Goal: Find specific page/section: Find specific page/section

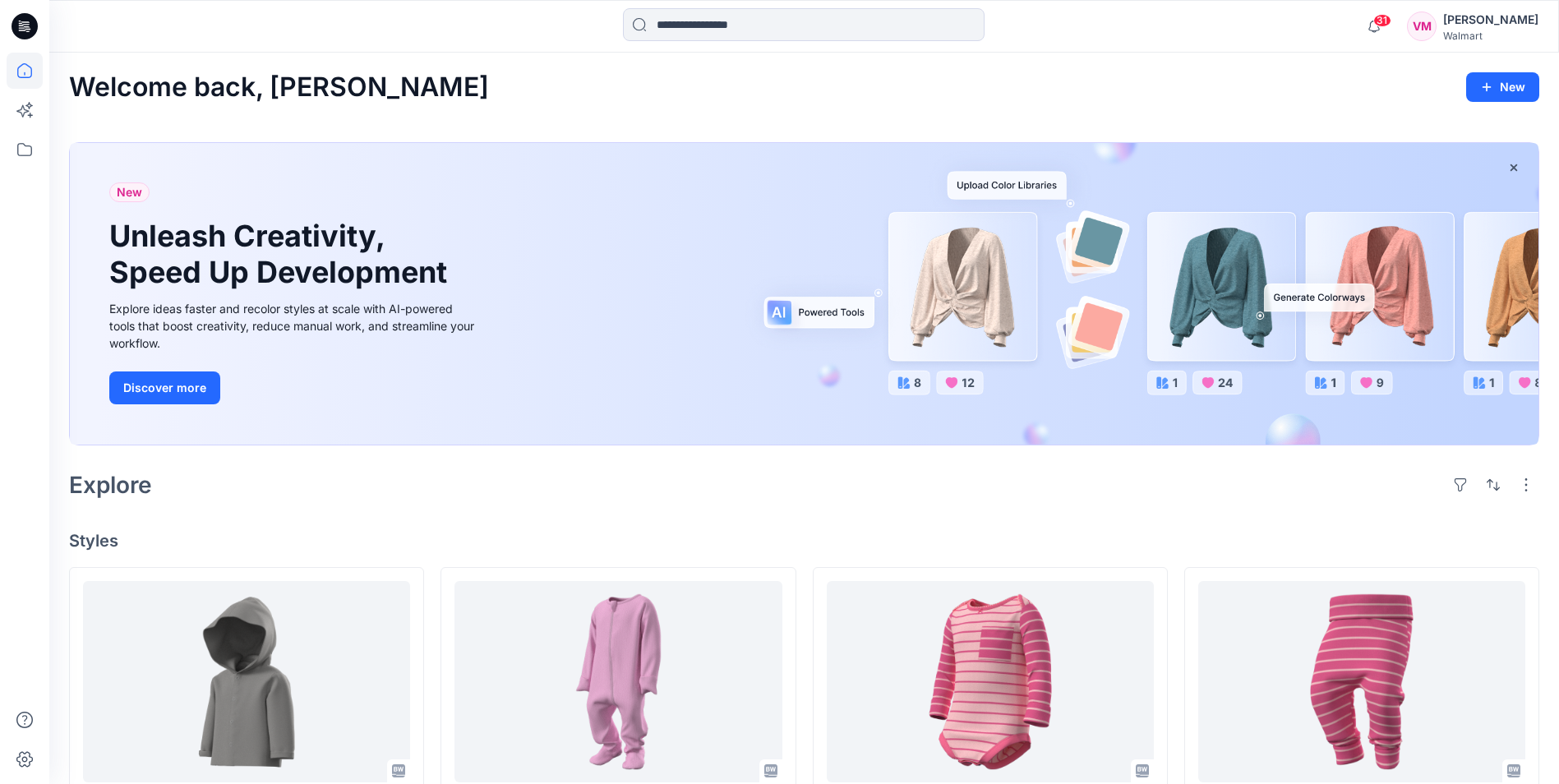
scroll to position [82, 0]
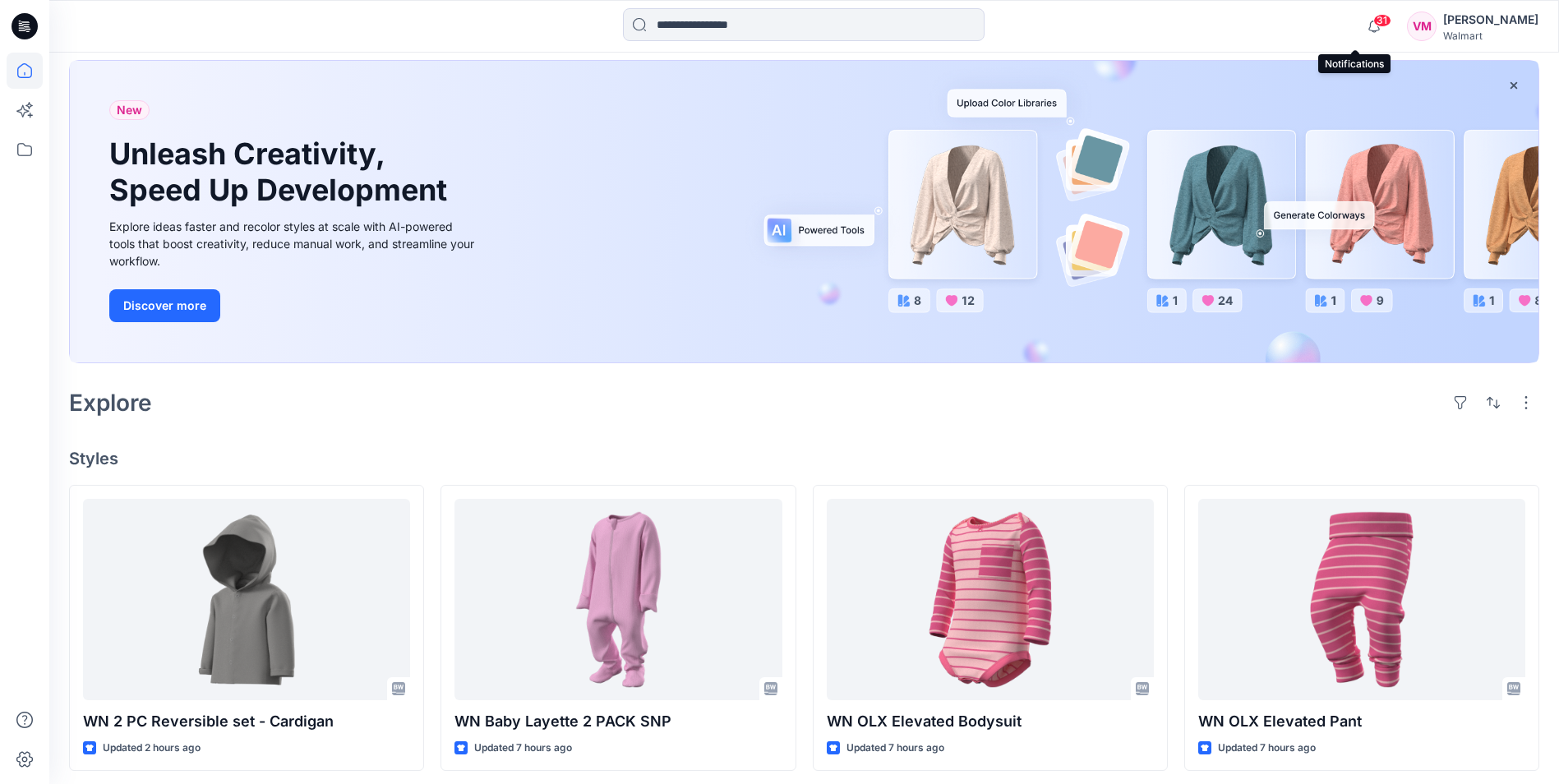
click at [1374, 24] on span "31" at bounding box center [1383, 20] width 18 height 13
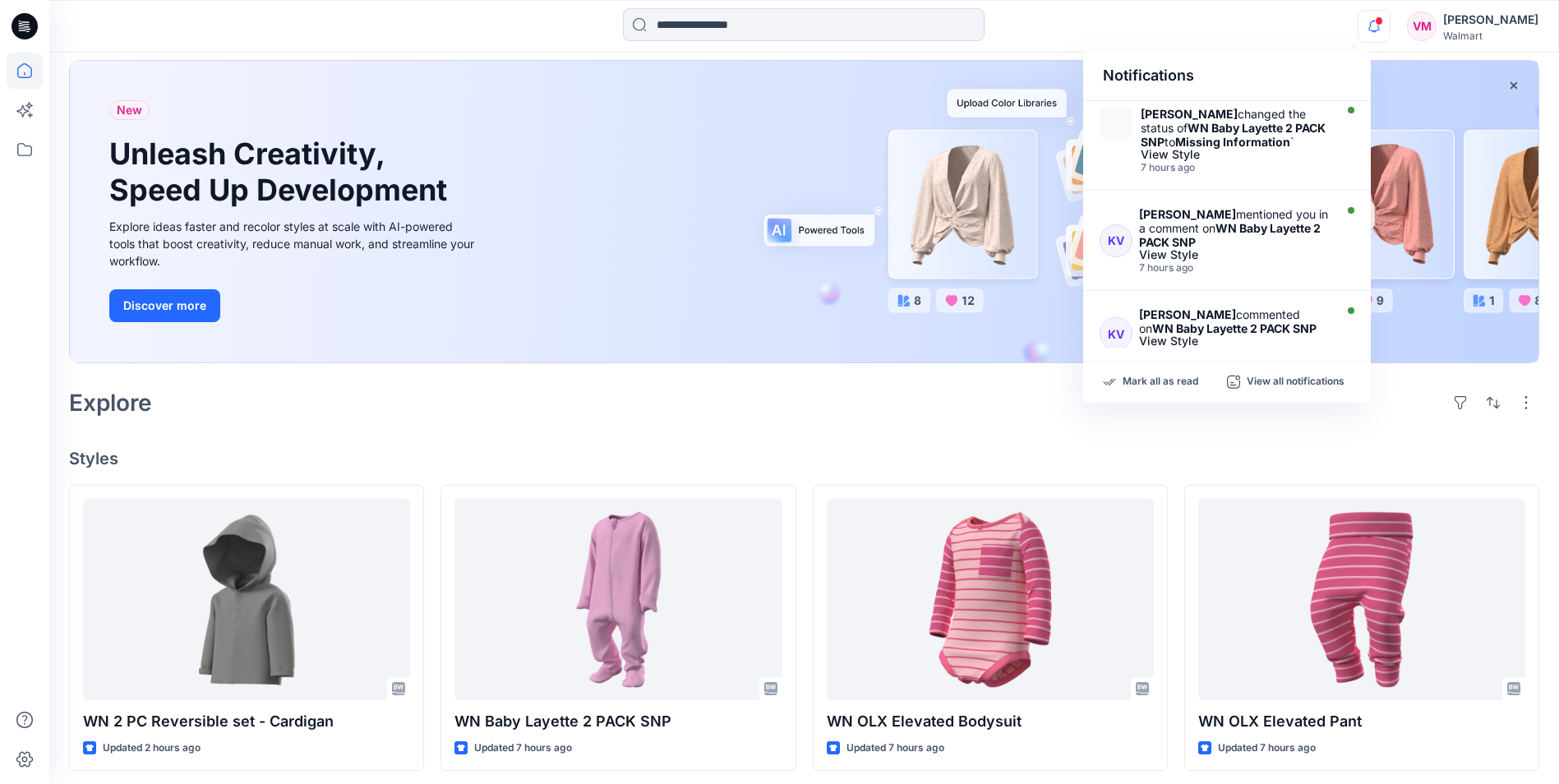
click at [1359, 29] on icon "button" at bounding box center [1374, 26] width 31 height 33
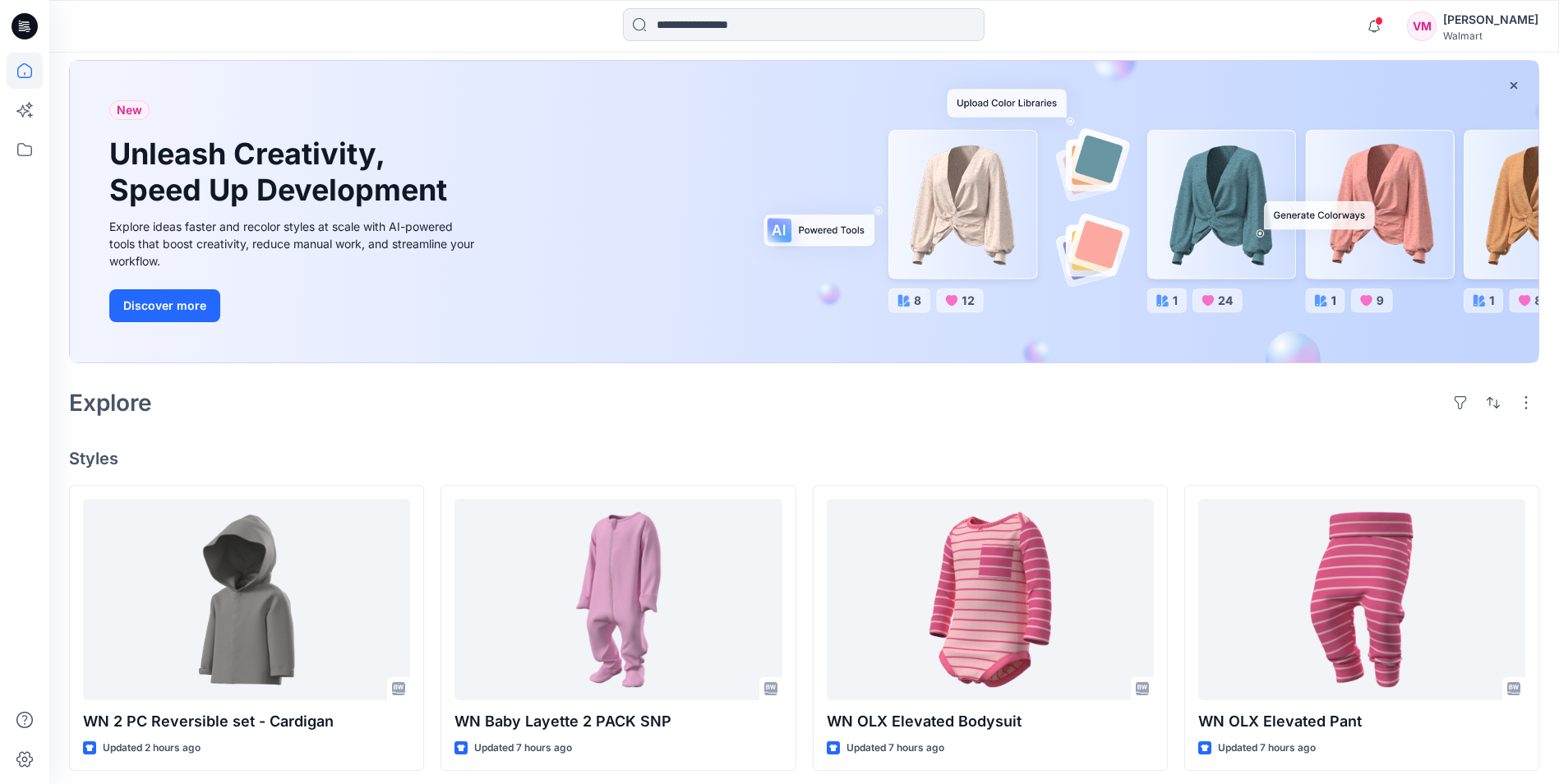
click at [21, 16] on icon at bounding box center [25, 26] width 26 height 26
click at [21, 27] on icon at bounding box center [25, 26] width 26 height 26
click at [25, 70] on icon at bounding box center [25, 71] width 36 height 36
click at [23, 24] on icon at bounding box center [25, 26] width 26 height 26
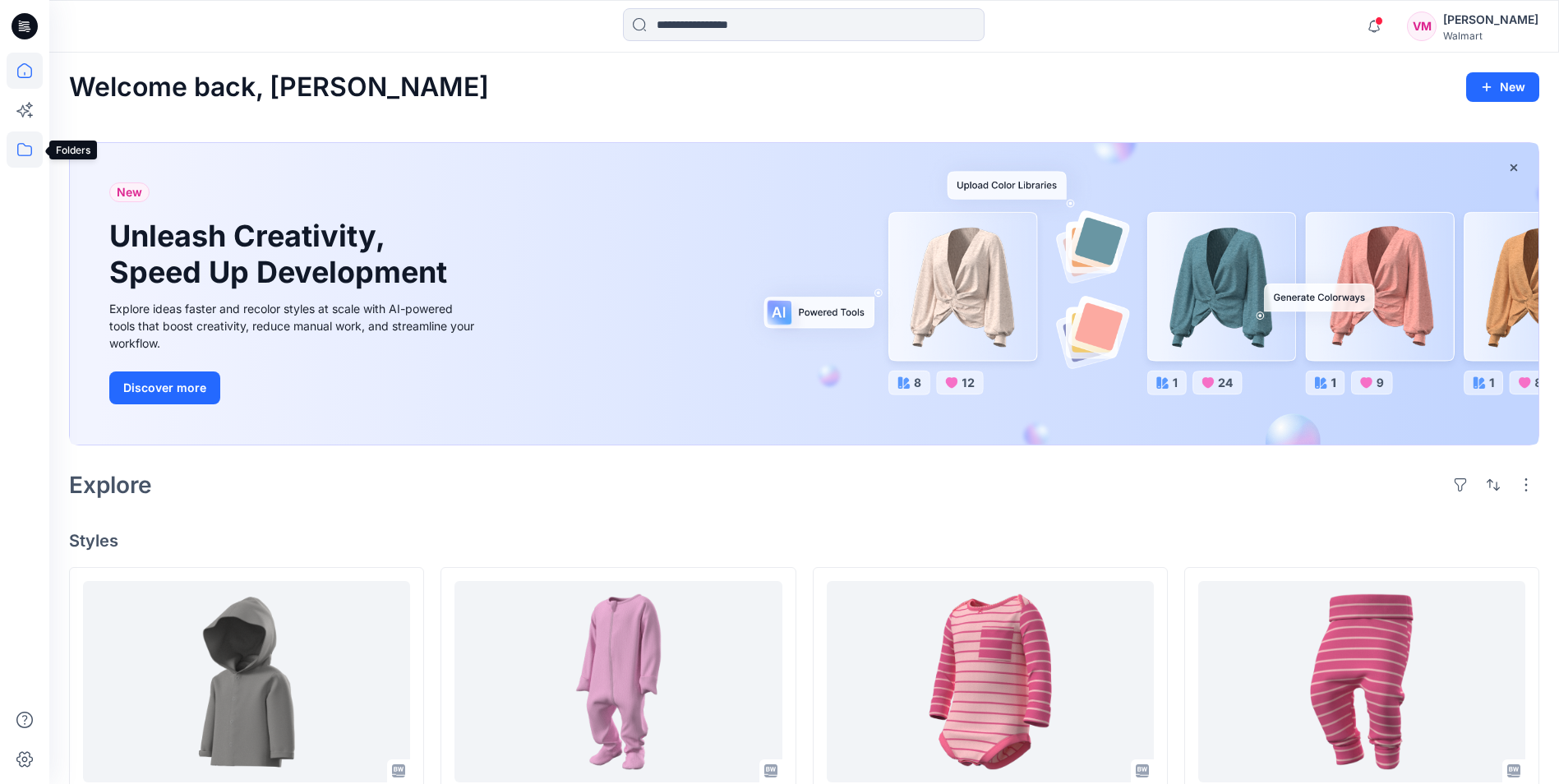
click at [31, 146] on icon at bounding box center [25, 150] width 36 height 36
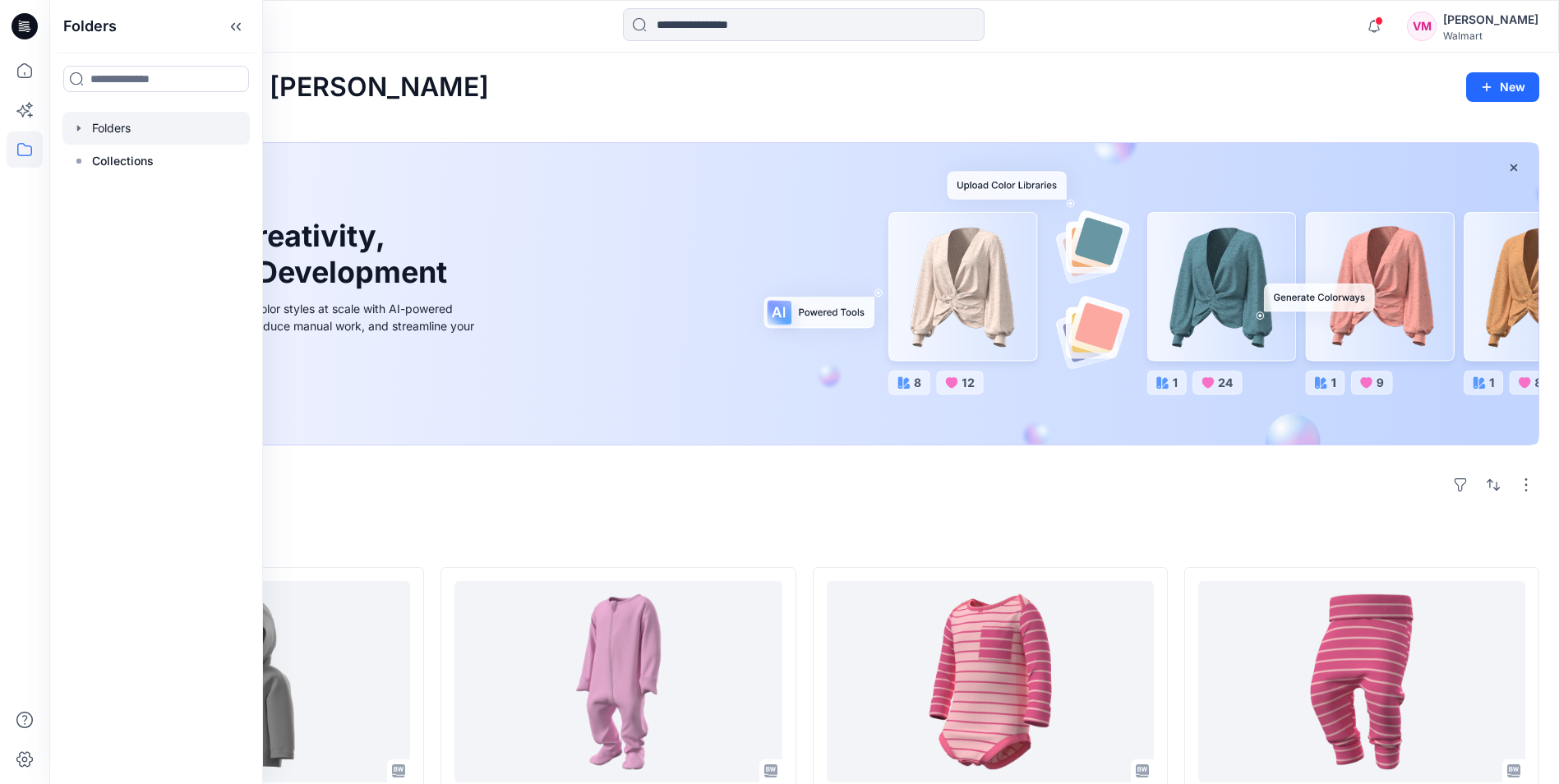
click at [135, 128] on div at bounding box center [155, 128] width 187 height 33
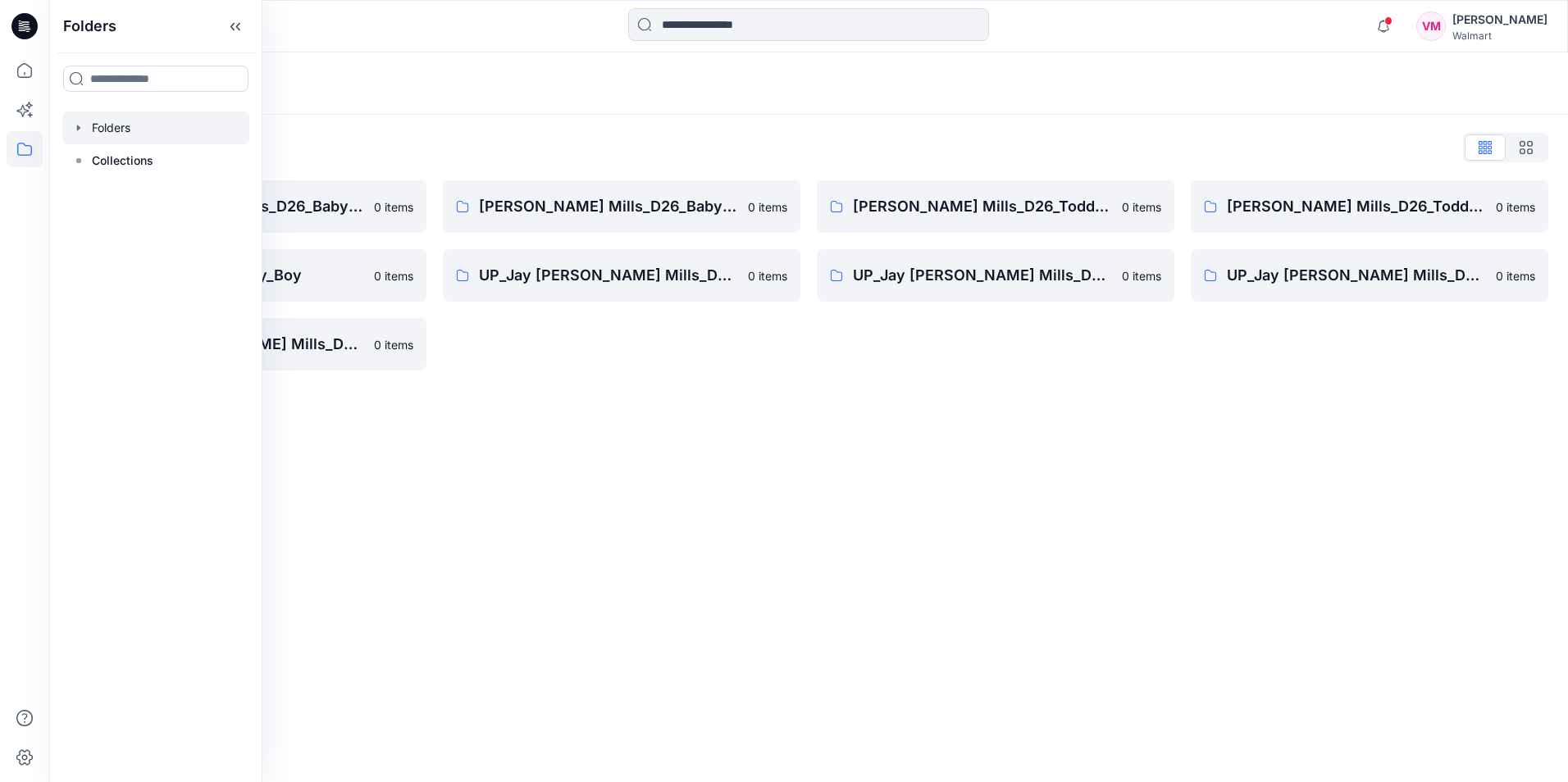
click at [455, 400] on div "Folders Folders List Jay Jay Mills_D26_Baby Boy 0 items SC_JJ Mills_C22_ Baby_B…" at bounding box center [808, 418] width 1518 height 730
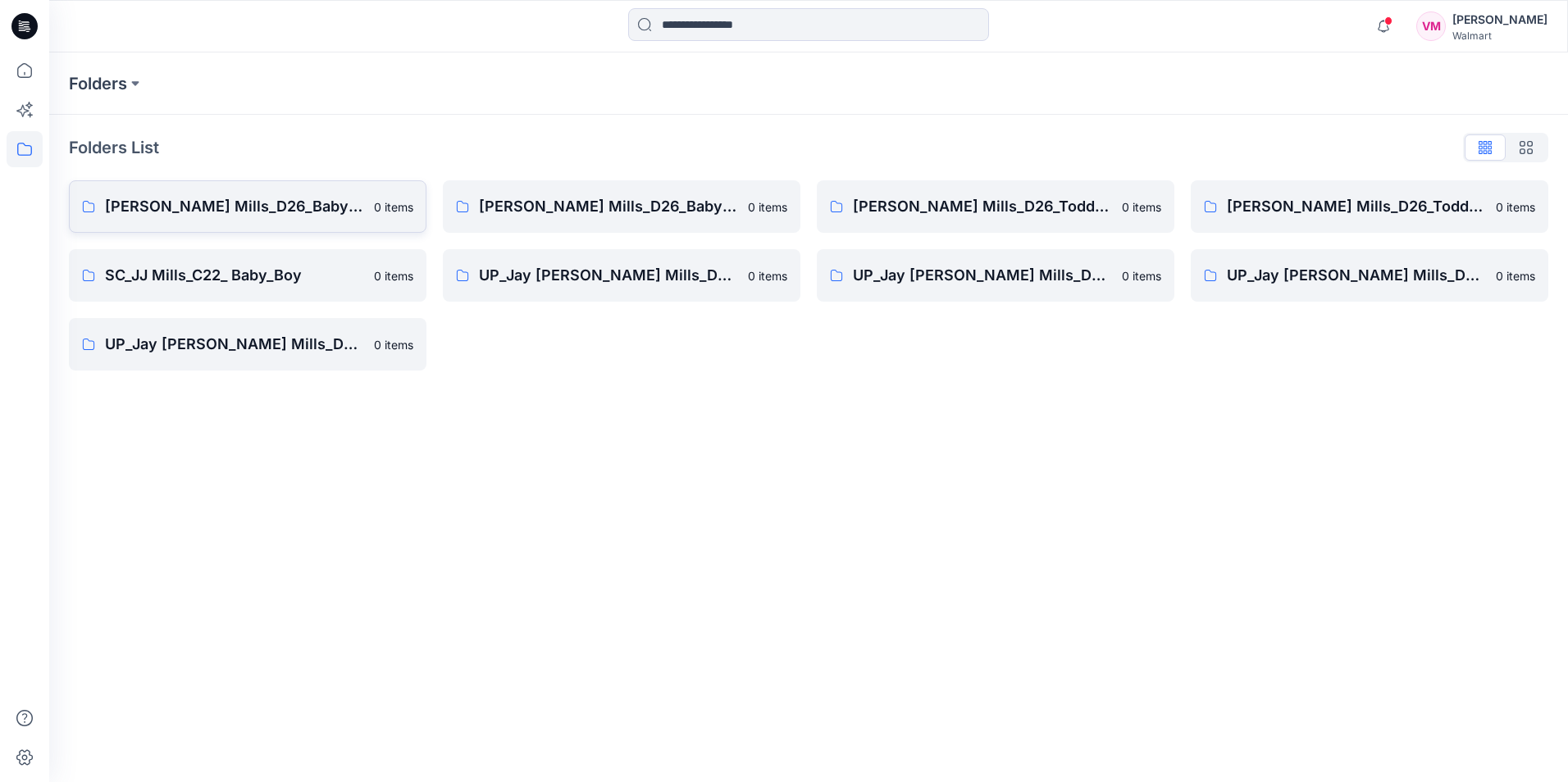
click at [266, 209] on p "Jay Jay Mills_D26_Baby Boy" at bounding box center [234, 206] width 259 height 23
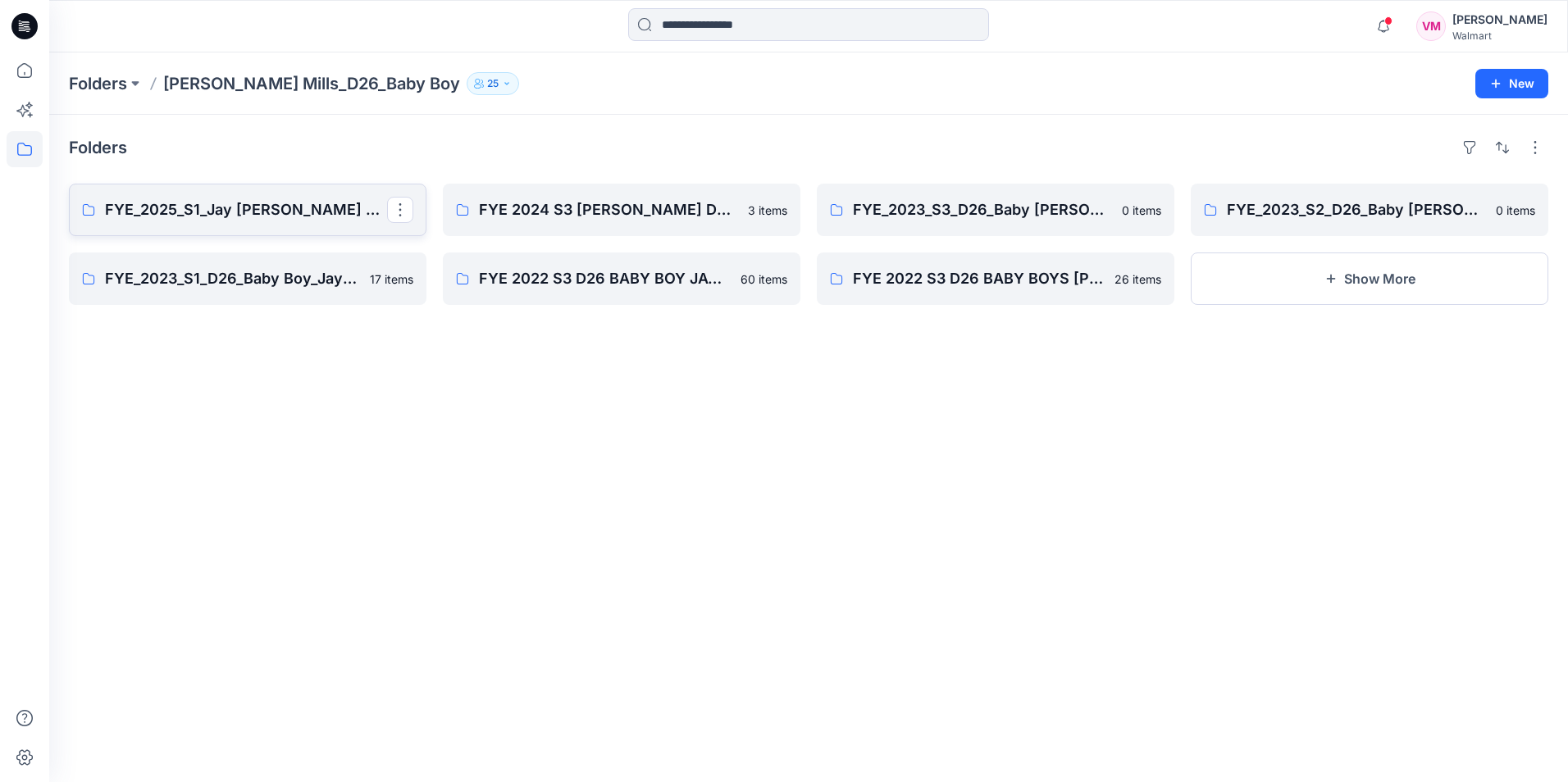
click at [218, 200] on p "FYE_2025_S1_Jay Jay Mills D26 Baby Boy" at bounding box center [245, 209] width 282 height 23
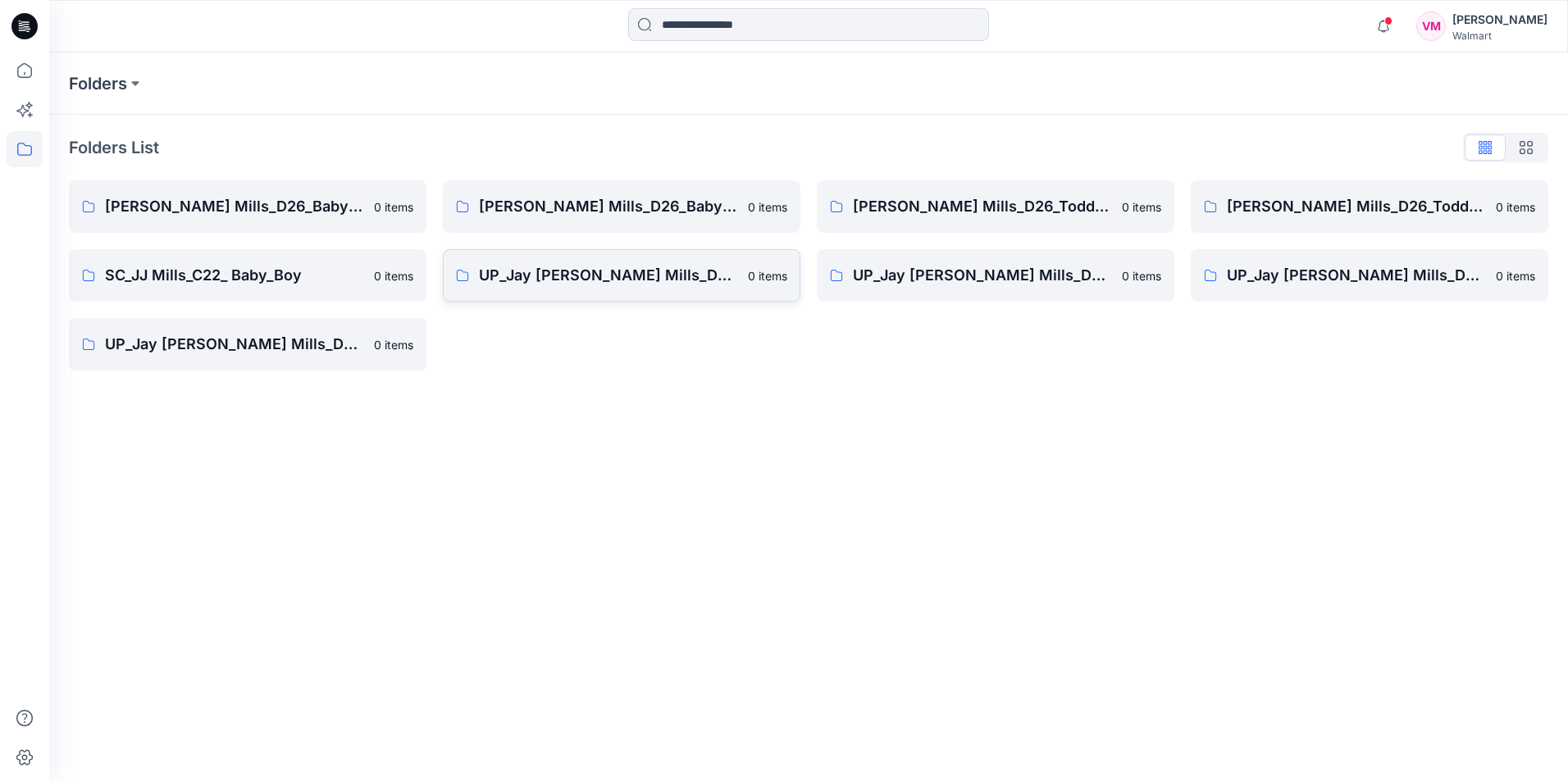
click at [602, 283] on p "UP_Jay Jay Mills_D26_Baby Boy" at bounding box center [608, 275] width 259 height 23
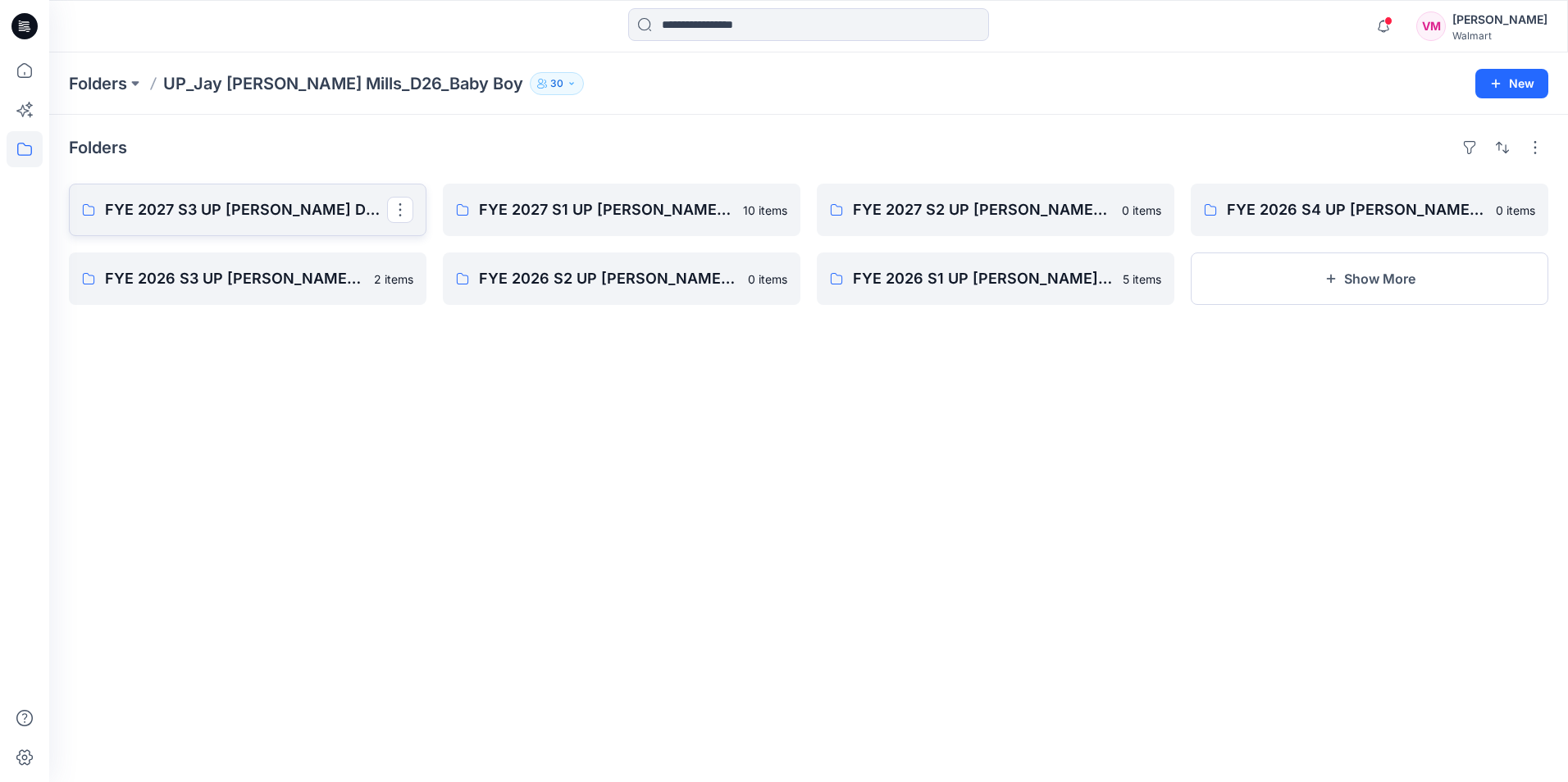
click at [262, 209] on p "FYE 2027 S3 UP Jay Jay Mills D26 Baby Boy" at bounding box center [245, 209] width 282 height 23
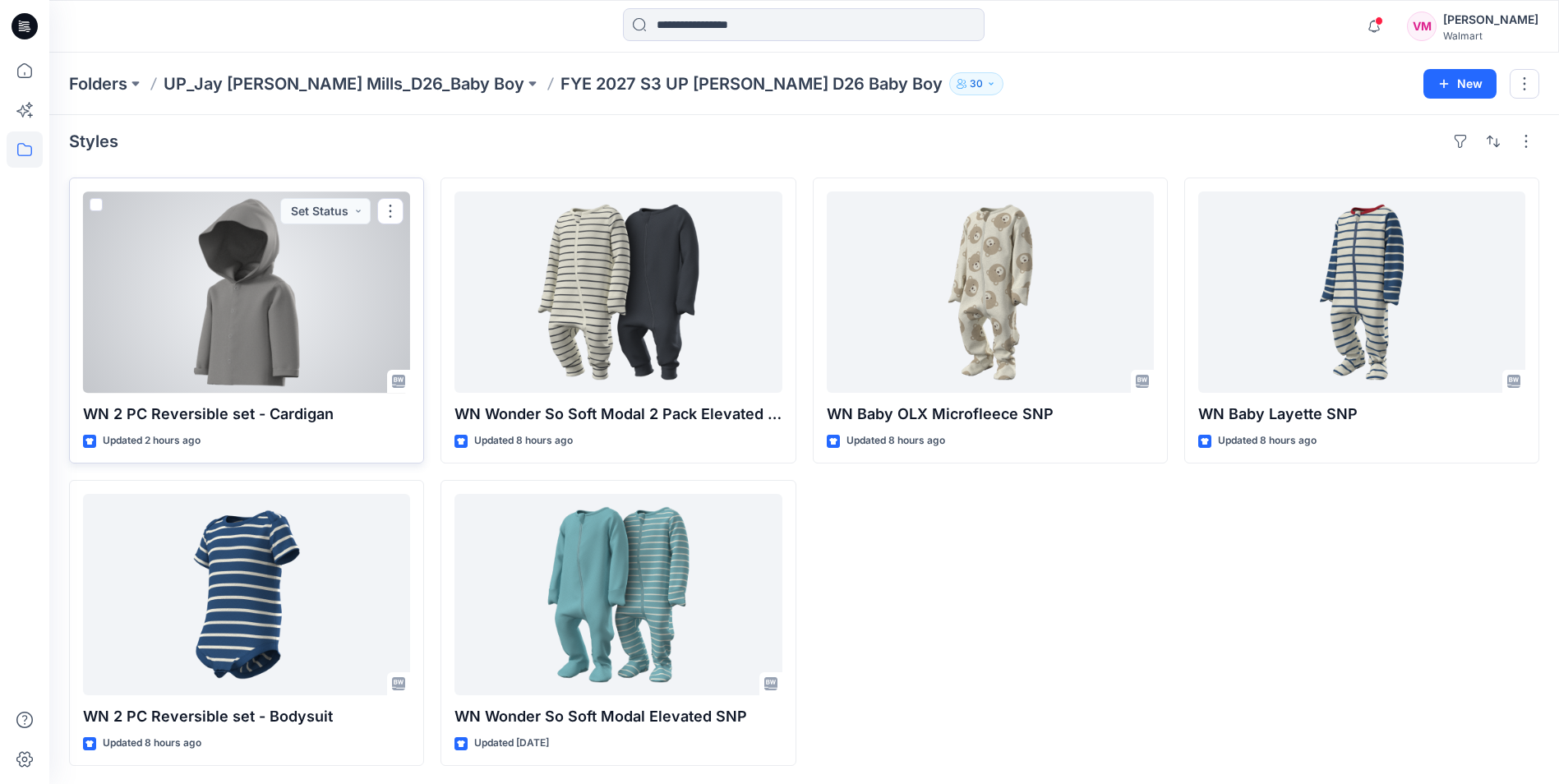
scroll to position [8, 0]
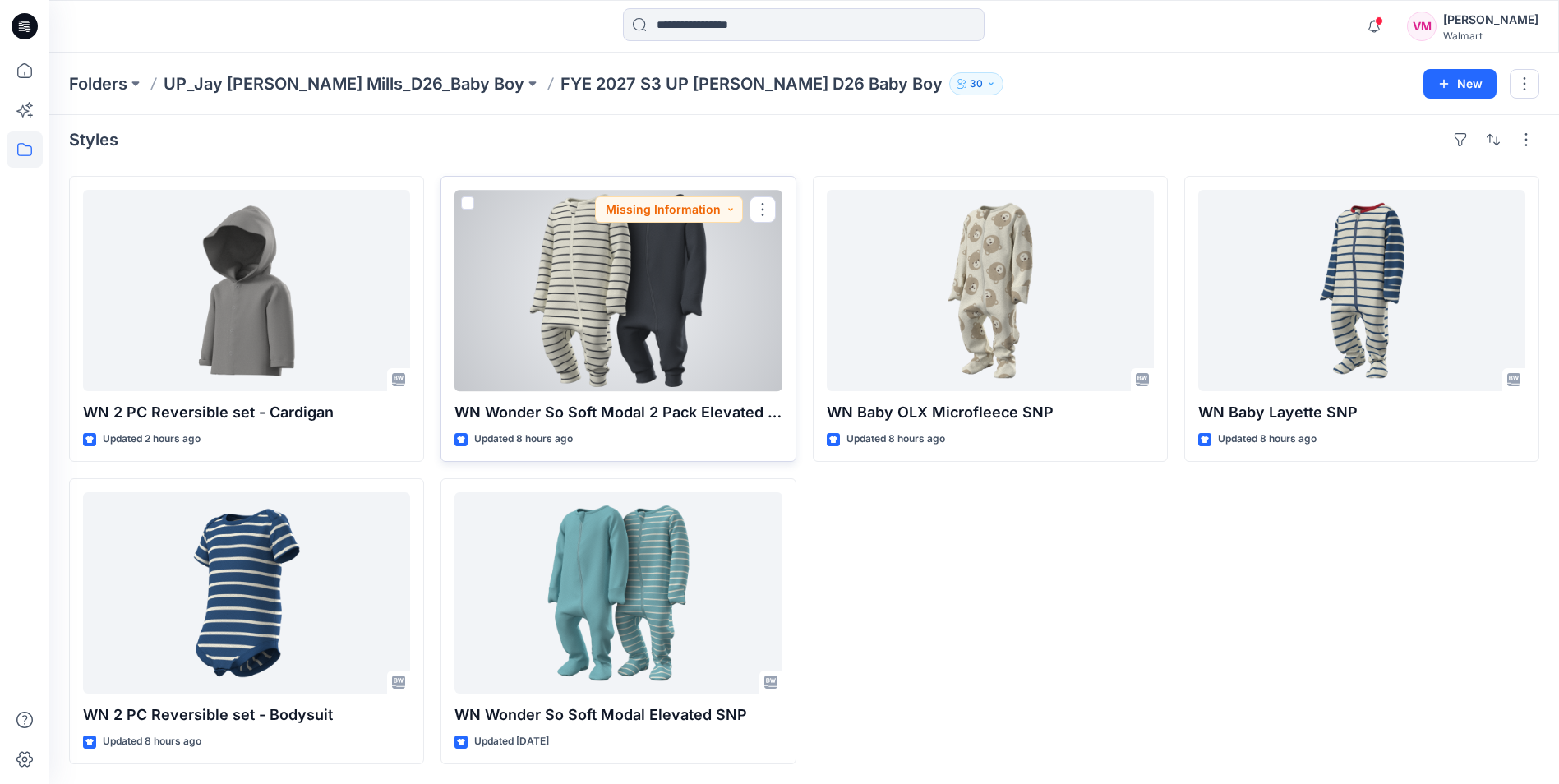
click at [539, 307] on div at bounding box center [618, 290] width 327 height 201
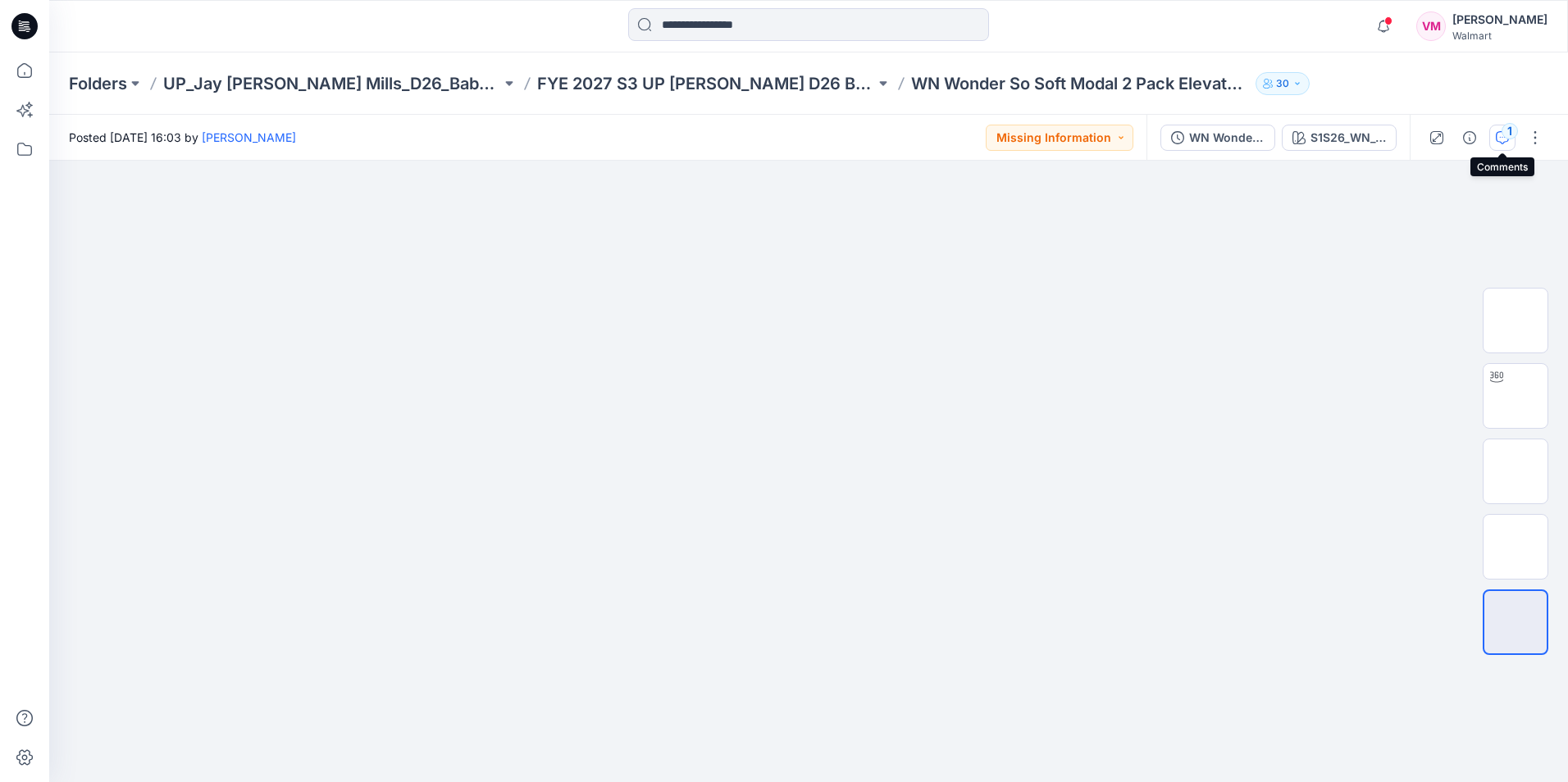
click at [1506, 137] on div "1" at bounding box center [1509, 131] width 16 height 16
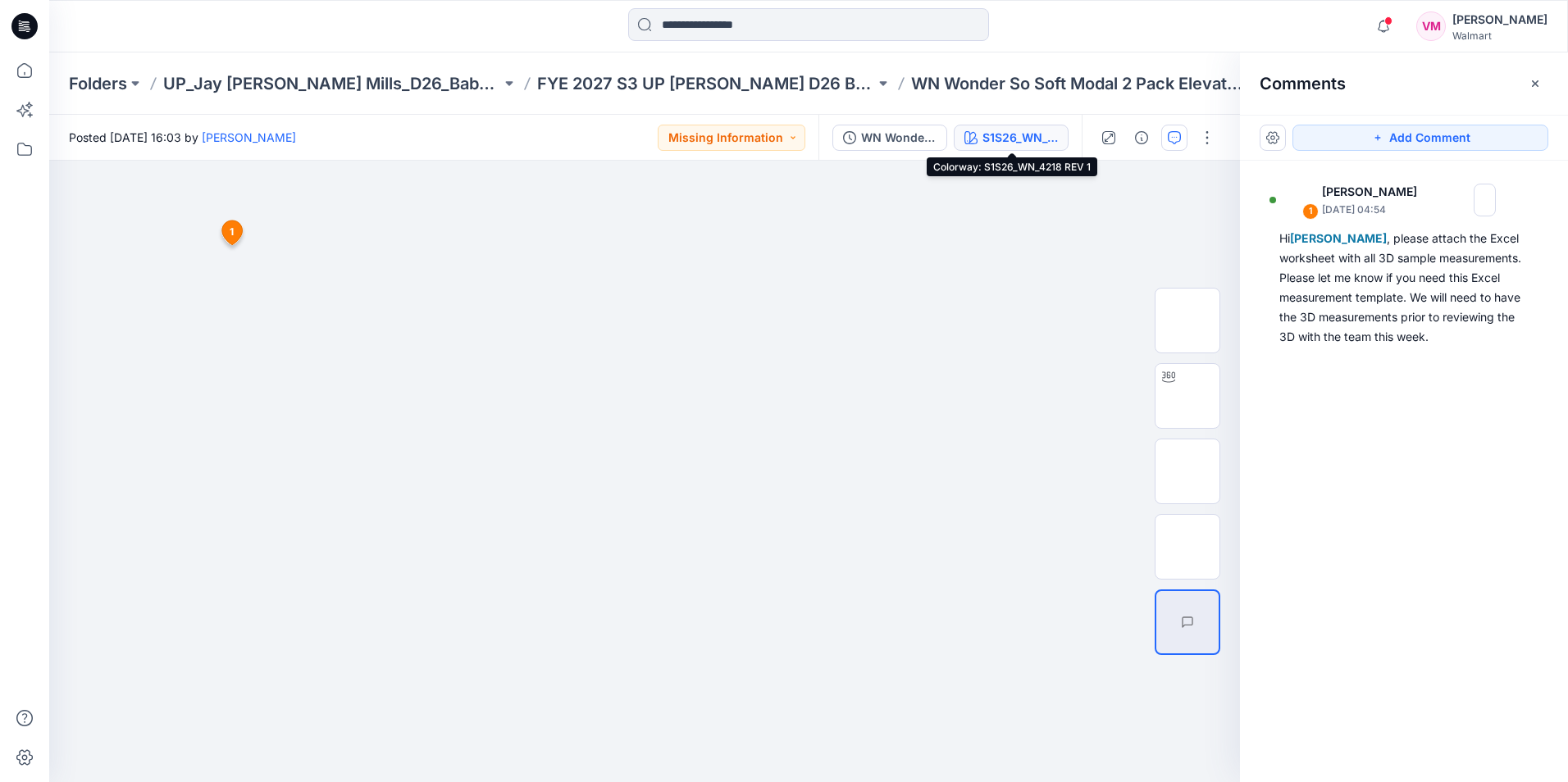
click at [1014, 136] on div "S1S26_WN_4218 REV 1" at bounding box center [1020, 138] width 76 height 18
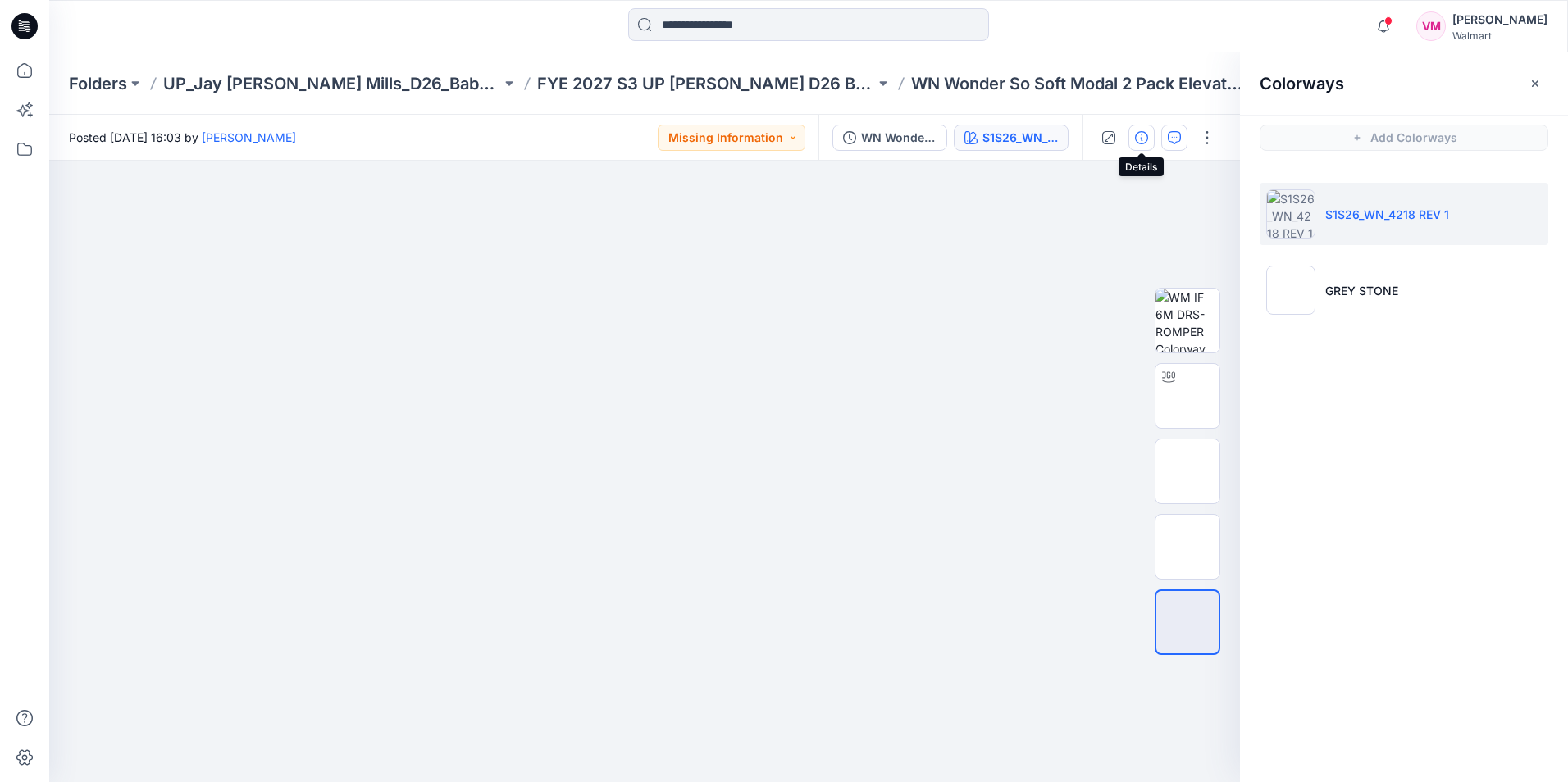
click at [1132, 144] on button "button" at bounding box center [1141, 138] width 26 height 26
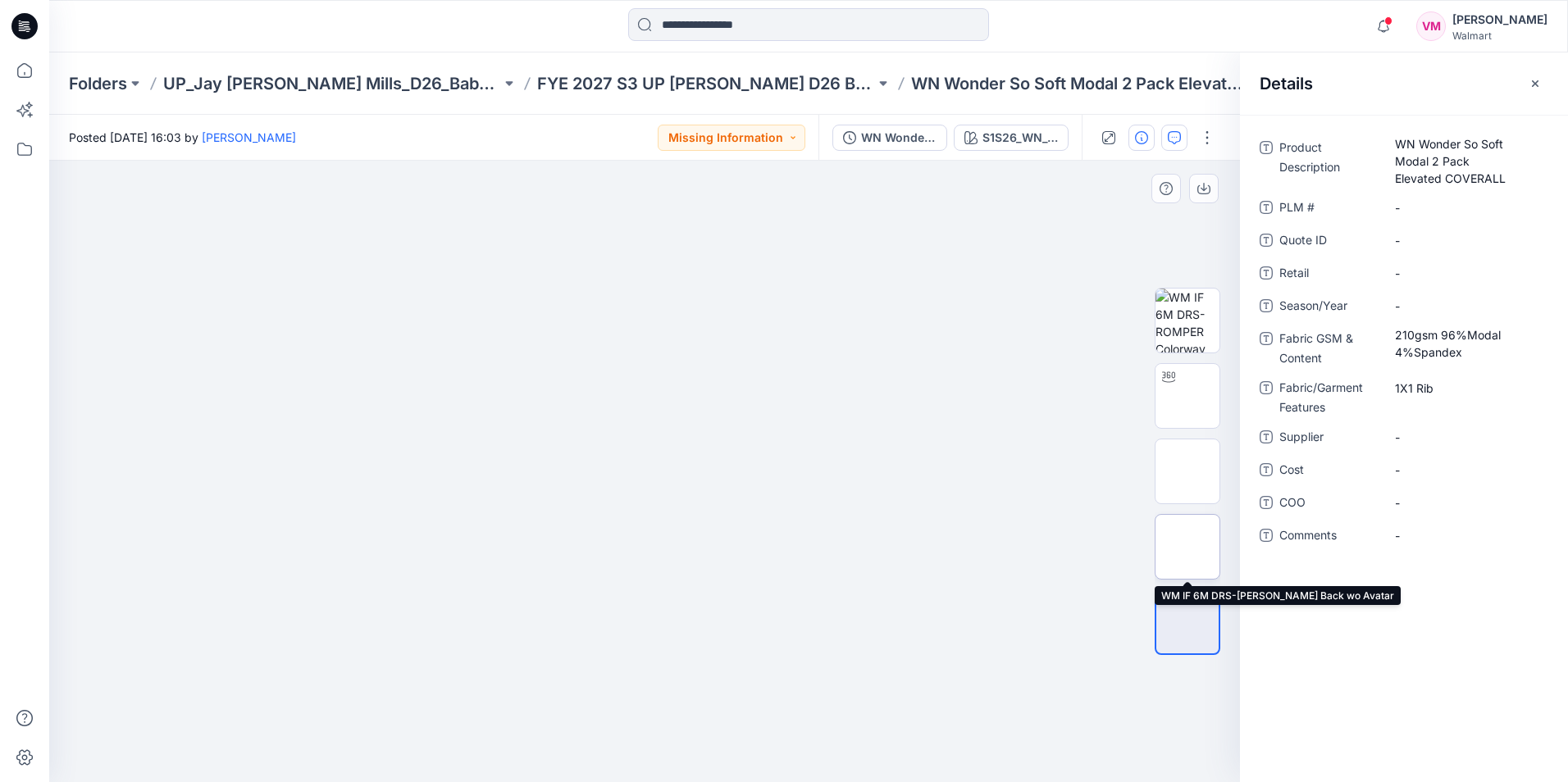
click at [1187, 547] on img at bounding box center [1187, 547] width 0 height 0
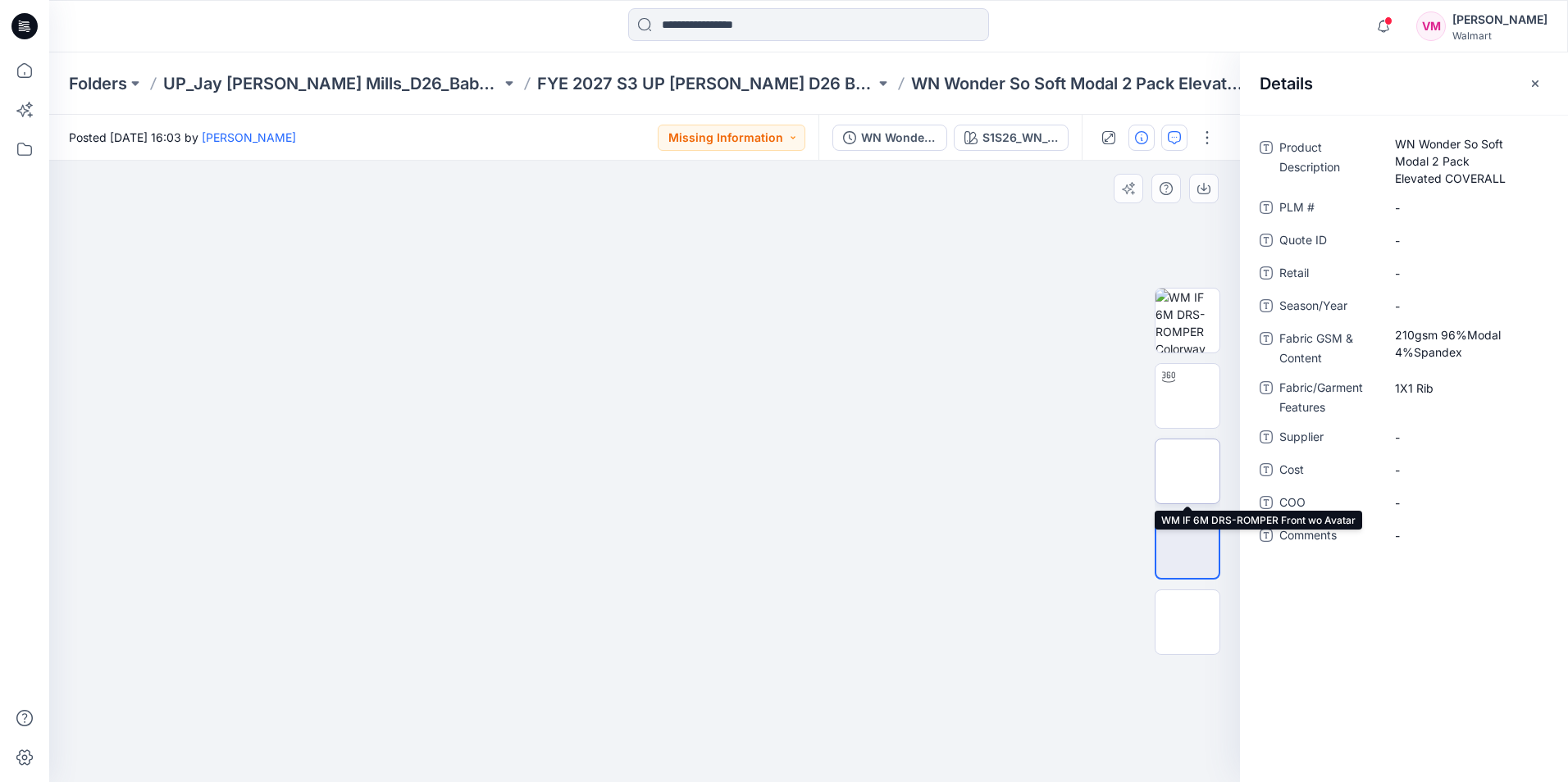
click at [1187, 472] on img at bounding box center [1187, 472] width 0 height 0
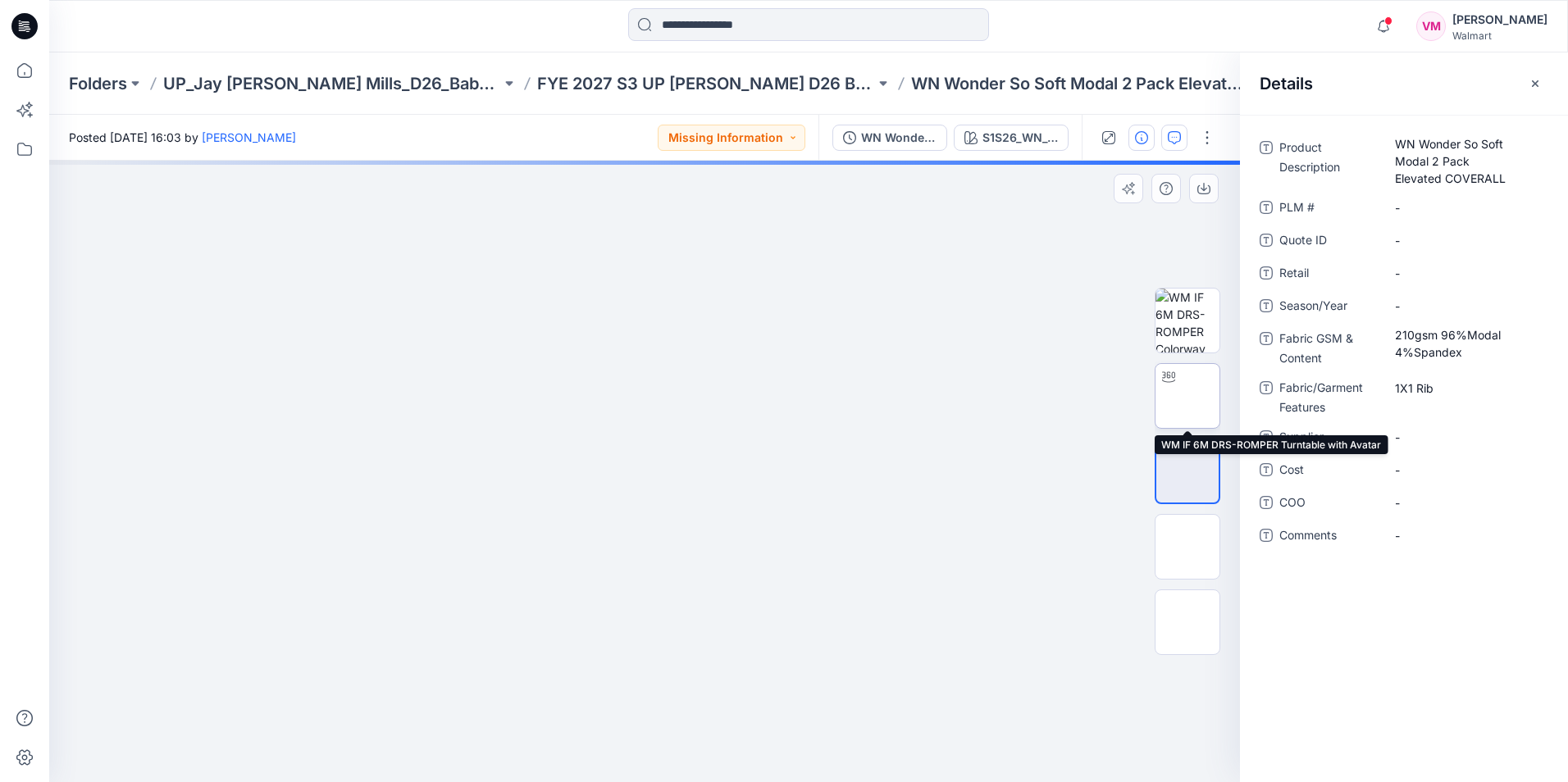
click at [1187, 396] on img at bounding box center [1187, 396] width 0 height 0
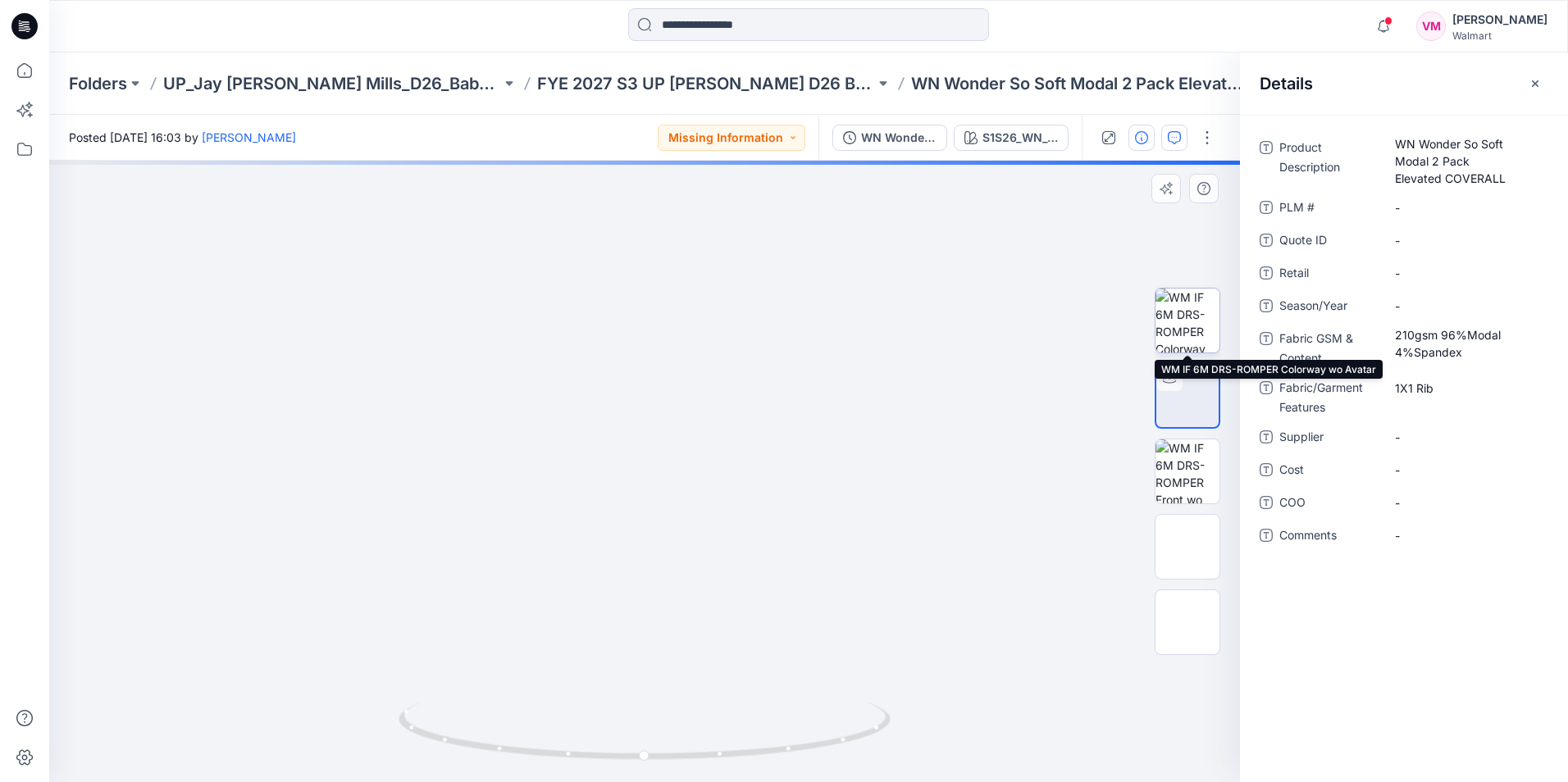
click at [1191, 314] on img at bounding box center [1187, 320] width 64 height 64
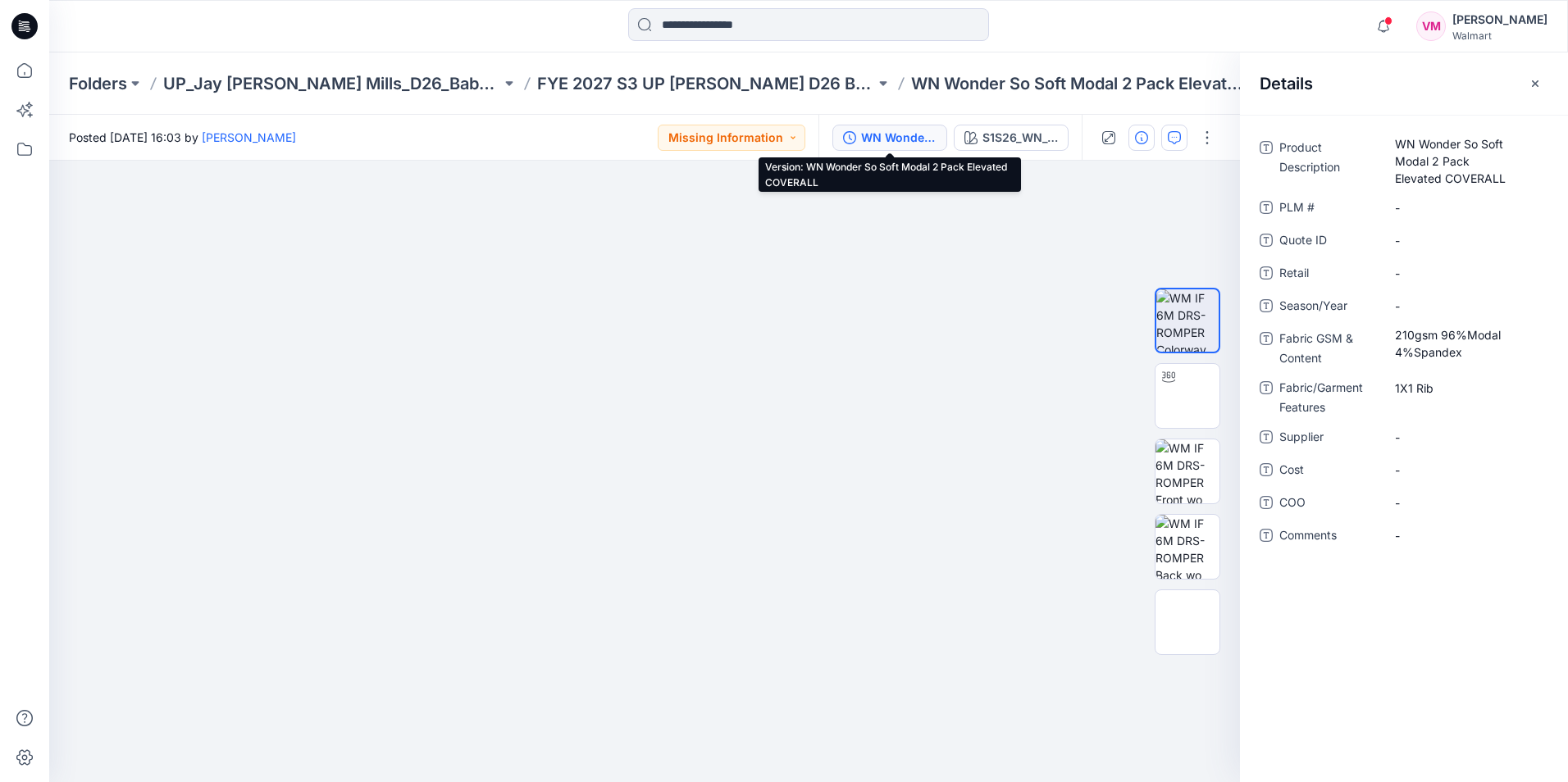
click at [901, 134] on div "WN Wonder So Soft Modal 2 Pack Elevated COVERALL" at bounding box center [899, 138] width 76 height 18
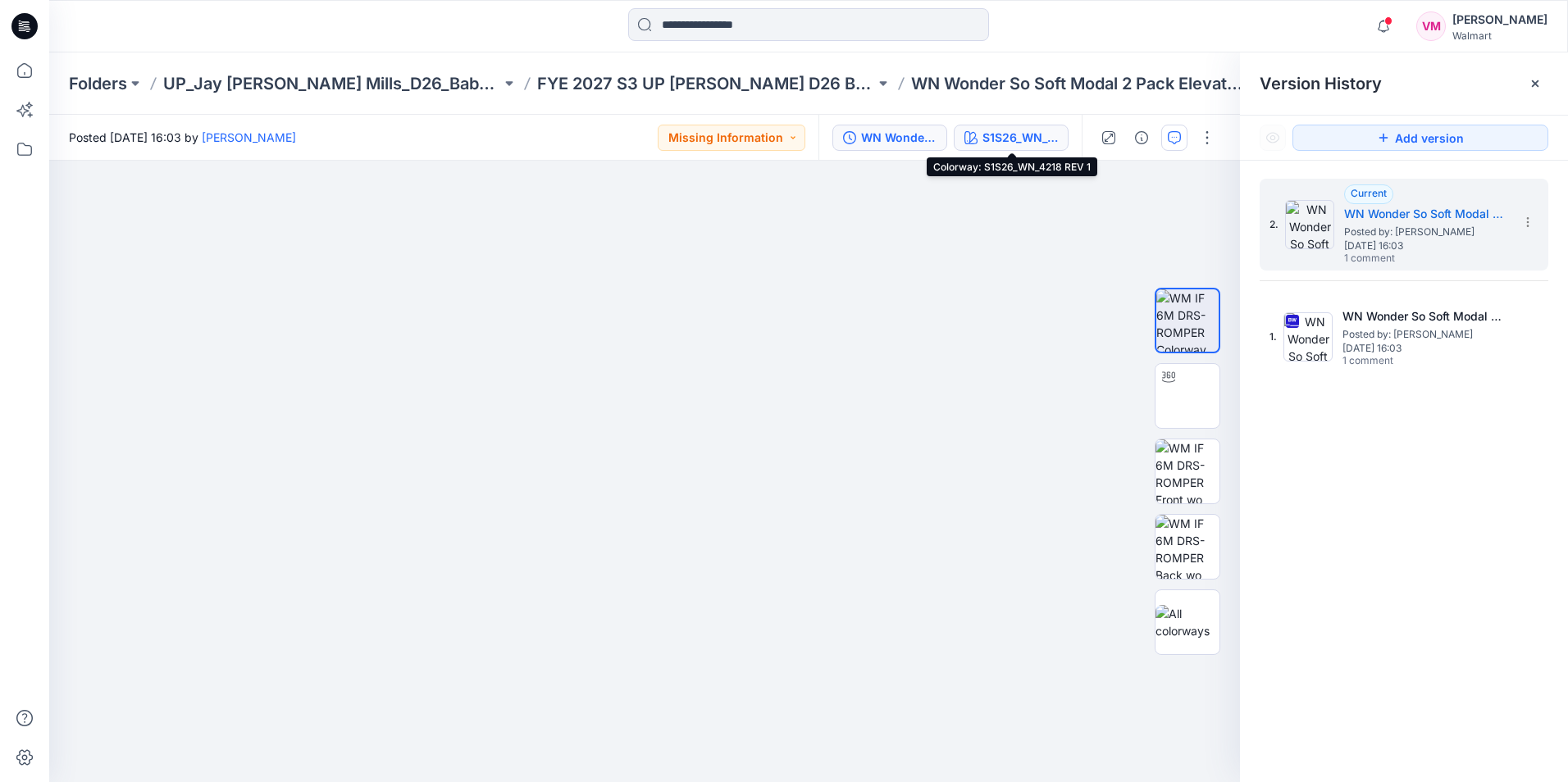
click at [1016, 144] on div "S1S26_WN_4218 REV 1" at bounding box center [1020, 138] width 76 height 18
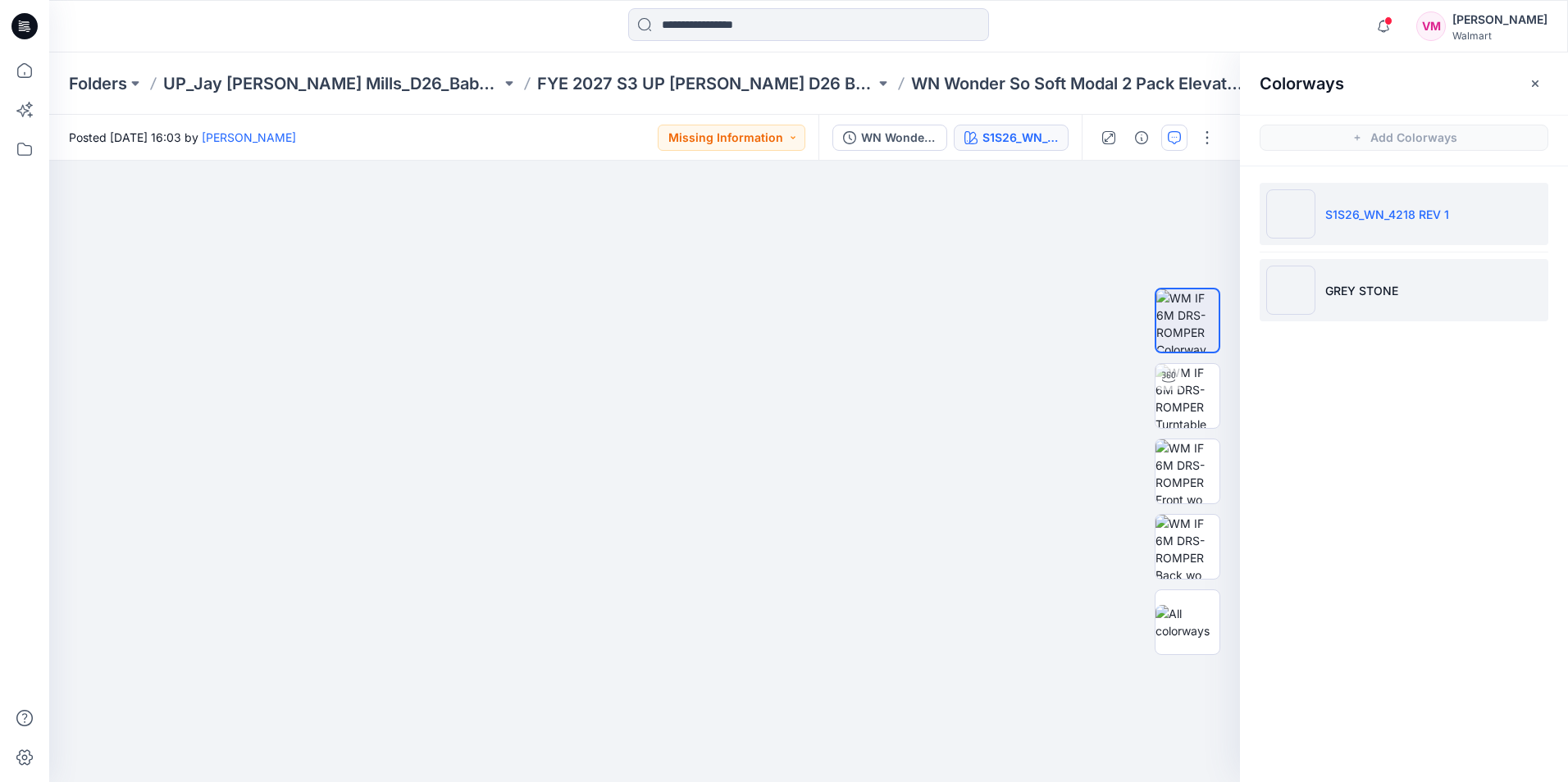
click at [1360, 297] on p "GREY STONE" at bounding box center [1361, 290] width 73 height 17
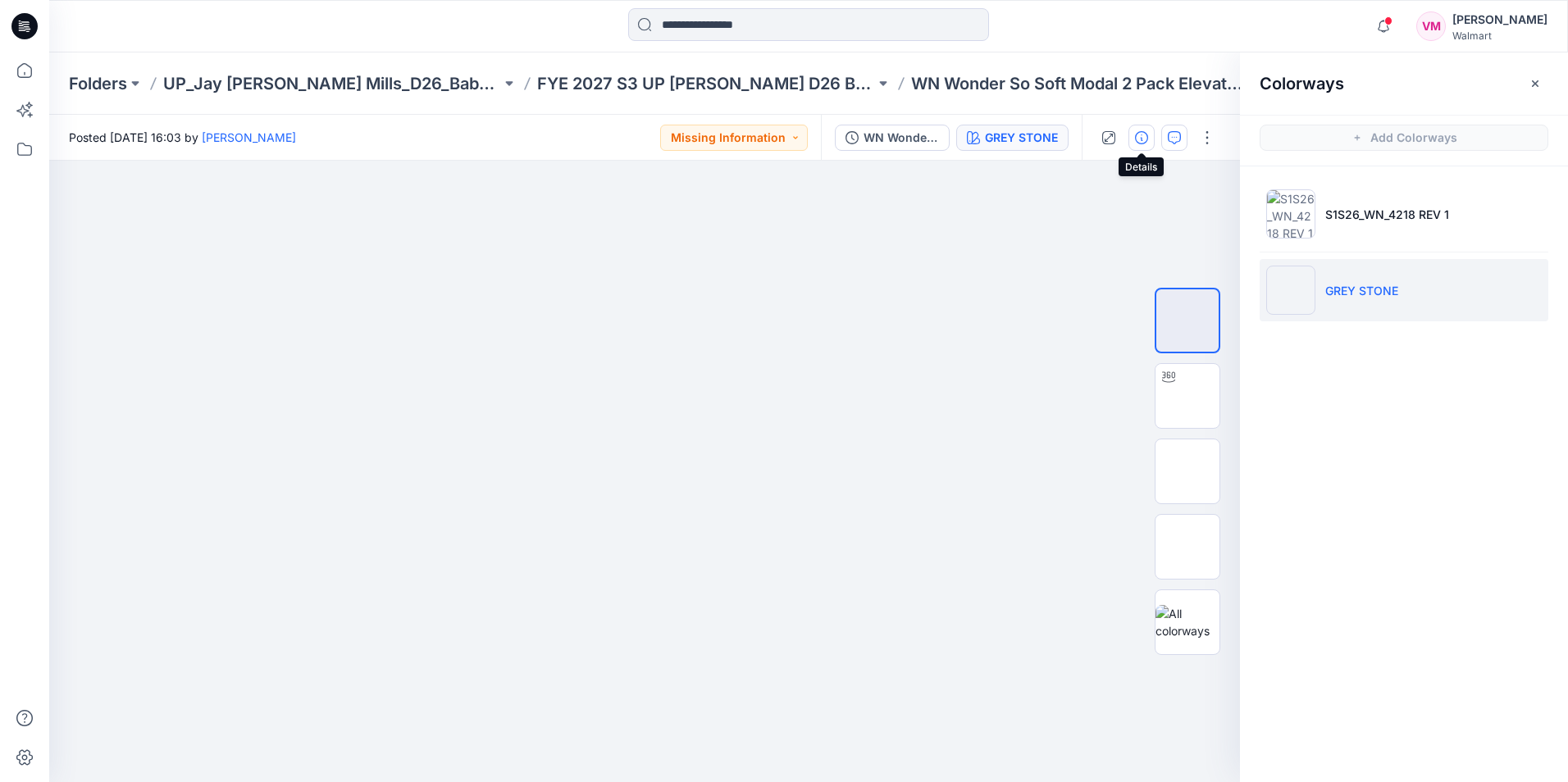
click at [1139, 139] on icon "button" at bounding box center [1141, 138] width 13 height 13
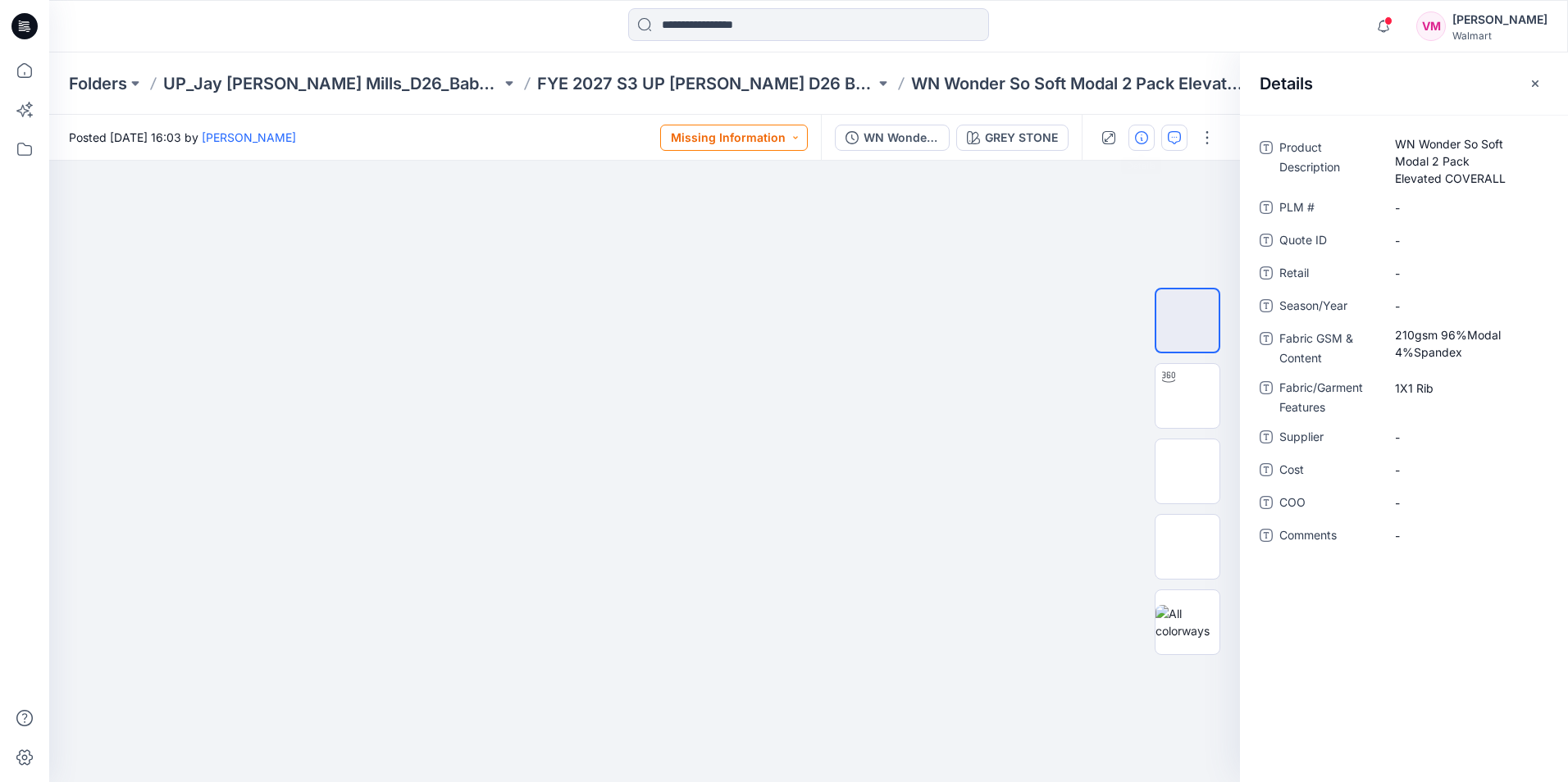
click at [790, 139] on button "Missing Information" at bounding box center [734, 138] width 148 height 26
click at [1180, 142] on icon "button" at bounding box center [1174, 138] width 13 height 13
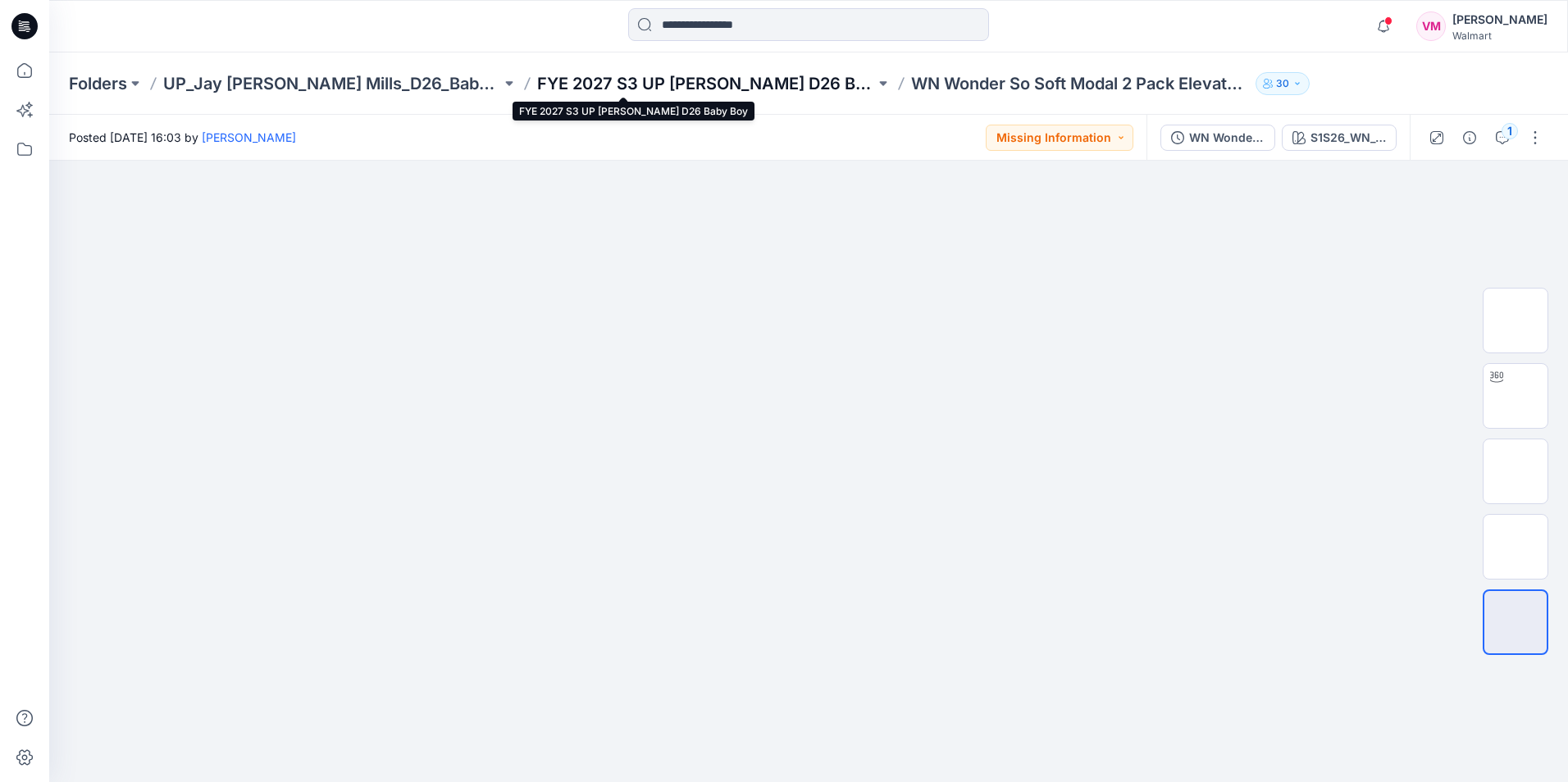
click at [716, 93] on p "FYE 2027 S3 UP [PERSON_NAME] D26 Baby Boy" at bounding box center [705, 83] width 338 height 23
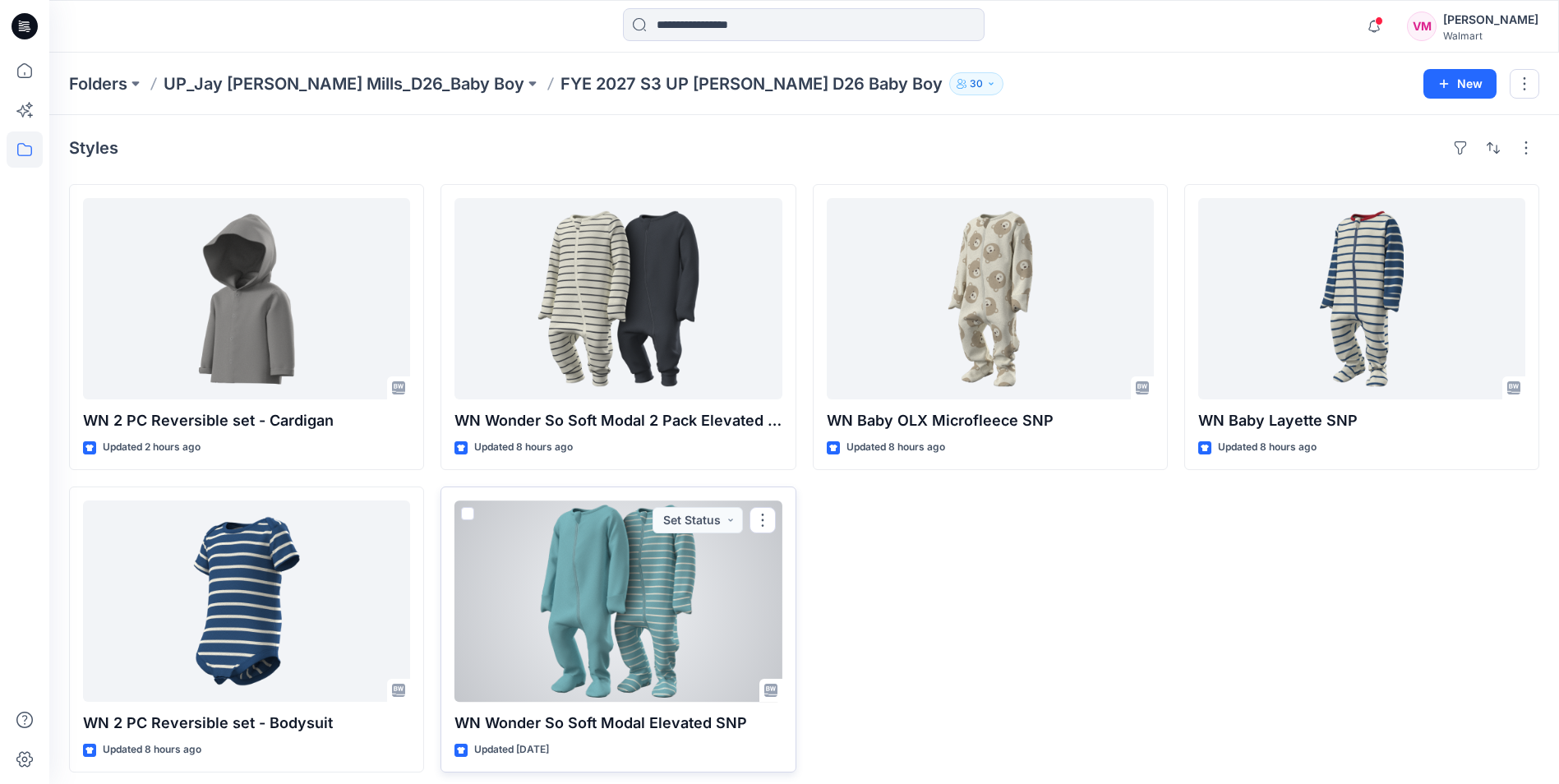
click at [642, 589] on div at bounding box center [618, 601] width 327 height 201
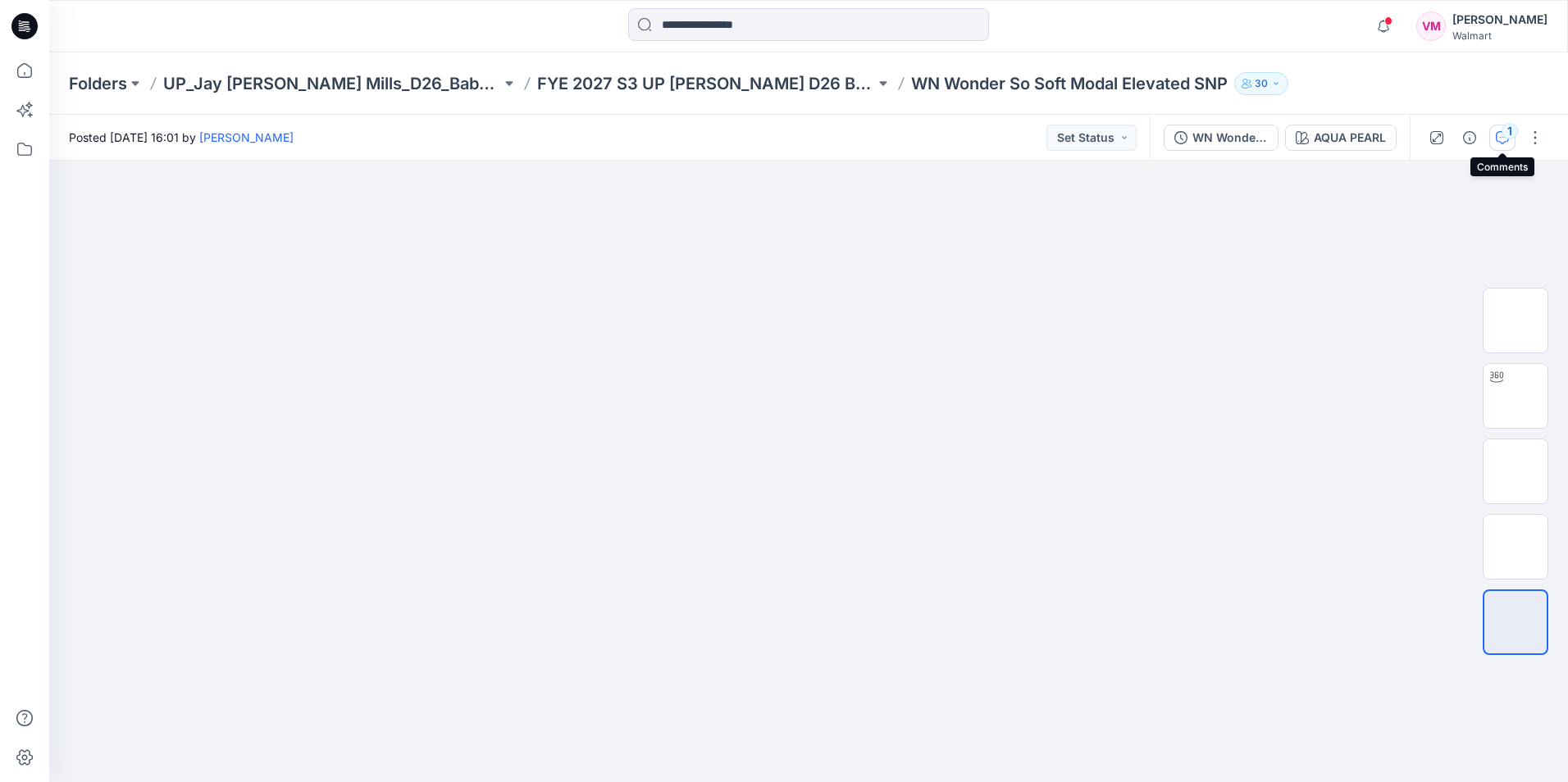
click at [1514, 148] on button "1" at bounding box center [1502, 138] width 26 height 26
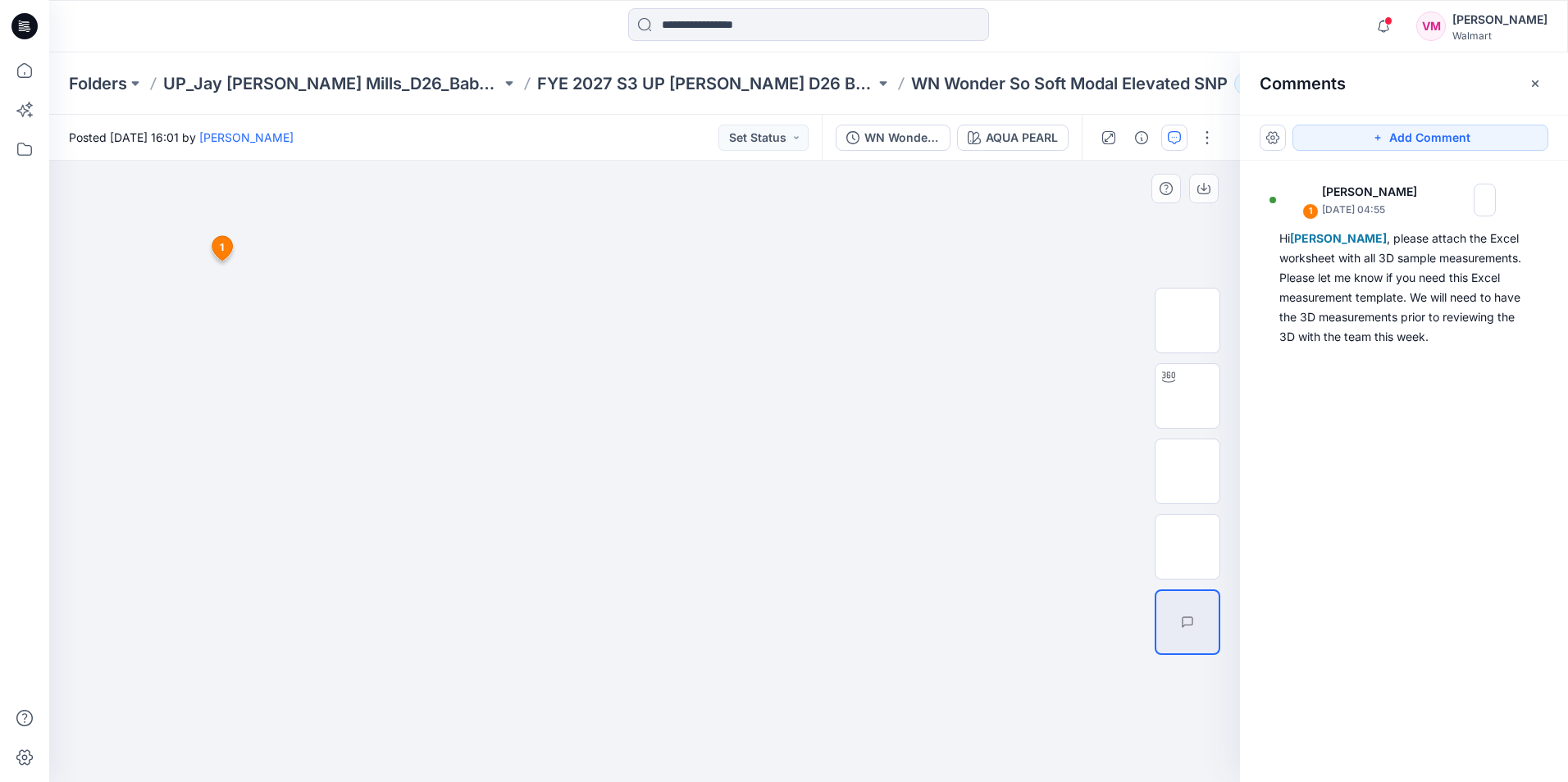
click at [216, 244] on icon at bounding box center [222, 248] width 21 height 25
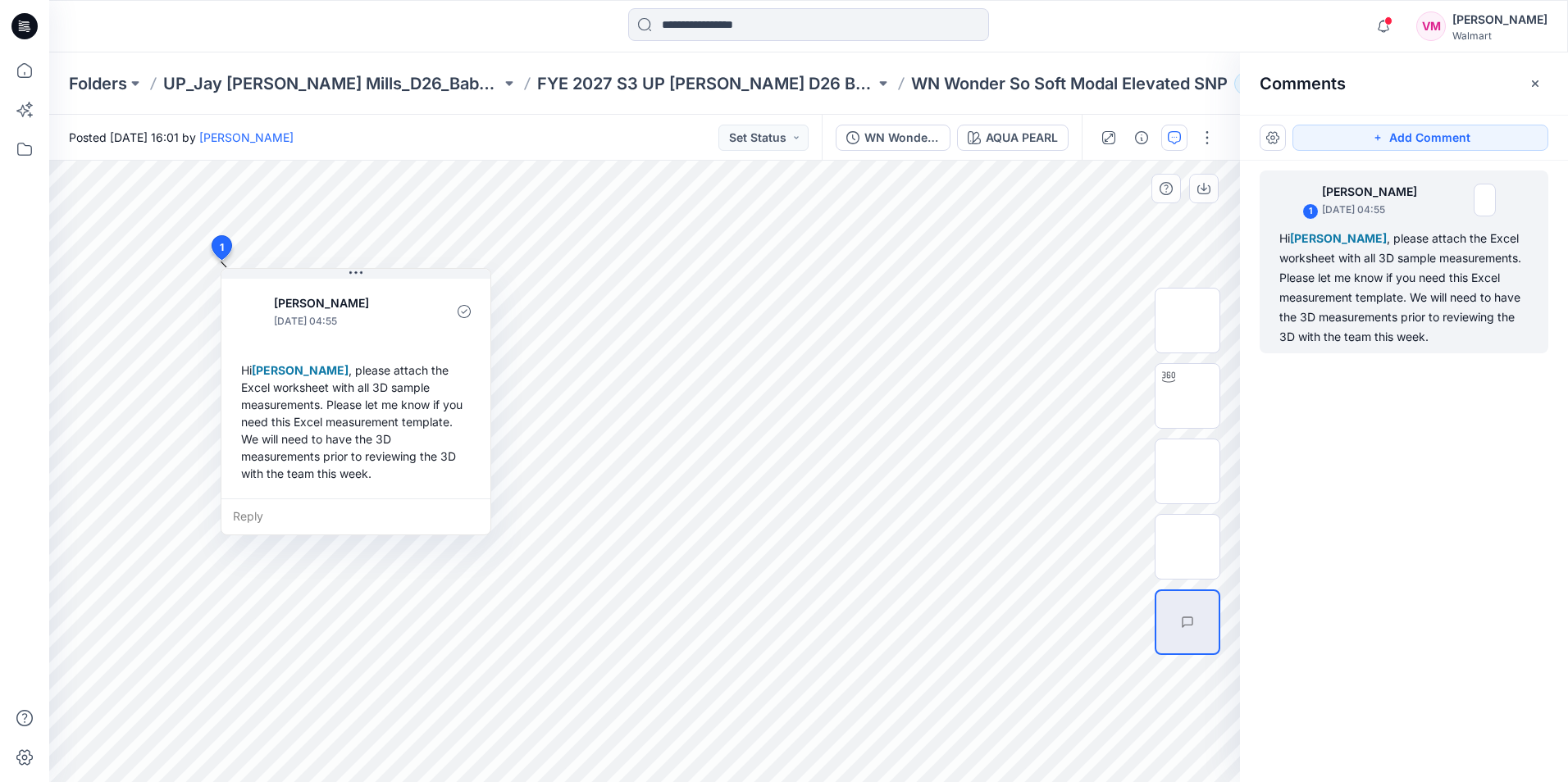
click at [216, 244] on icon at bounding box center [221, 248] width 20 height 24
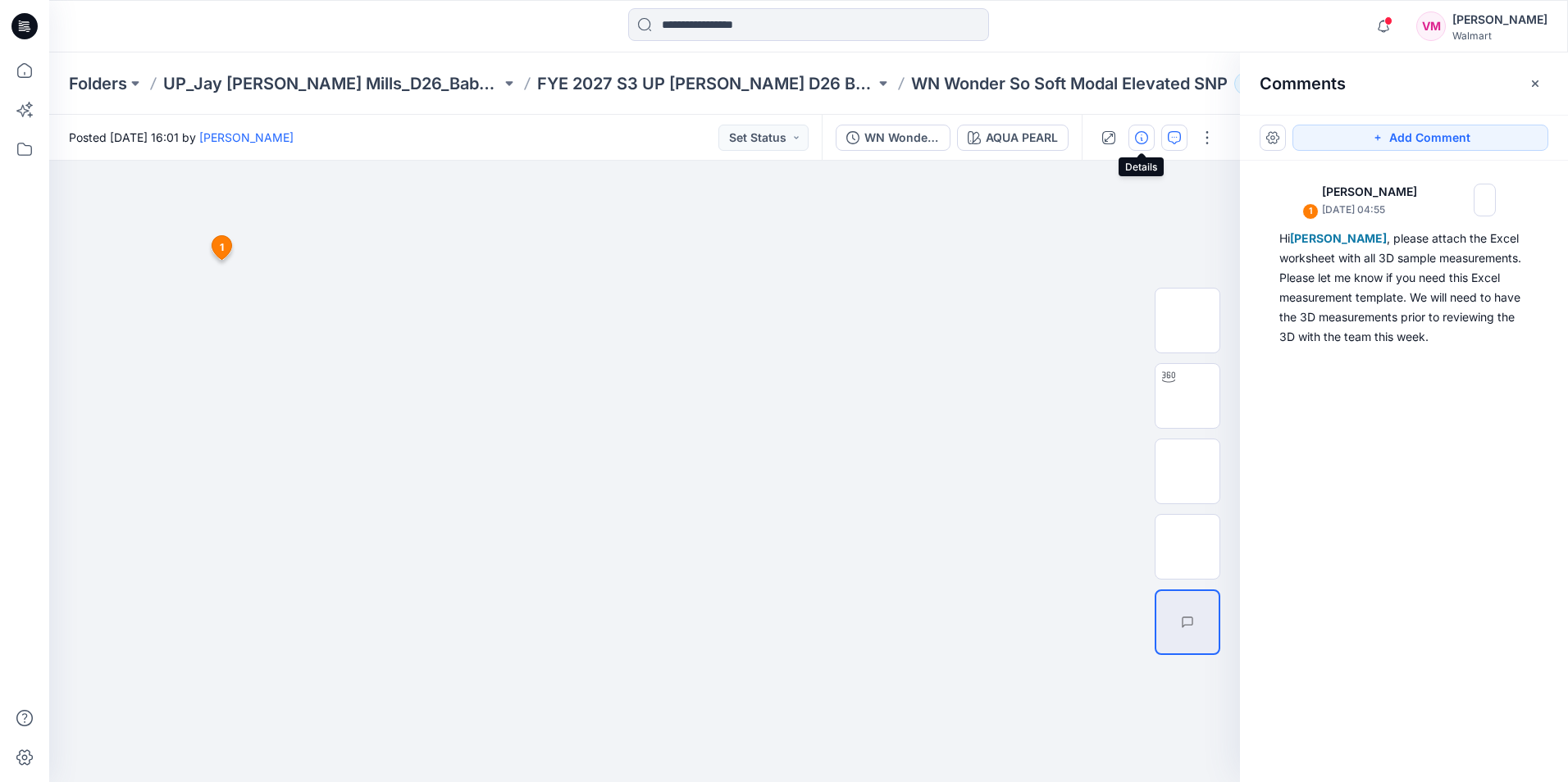
click at [1145, 133] on icon "button" at bounding box center [1141, 138] width 13 height 13
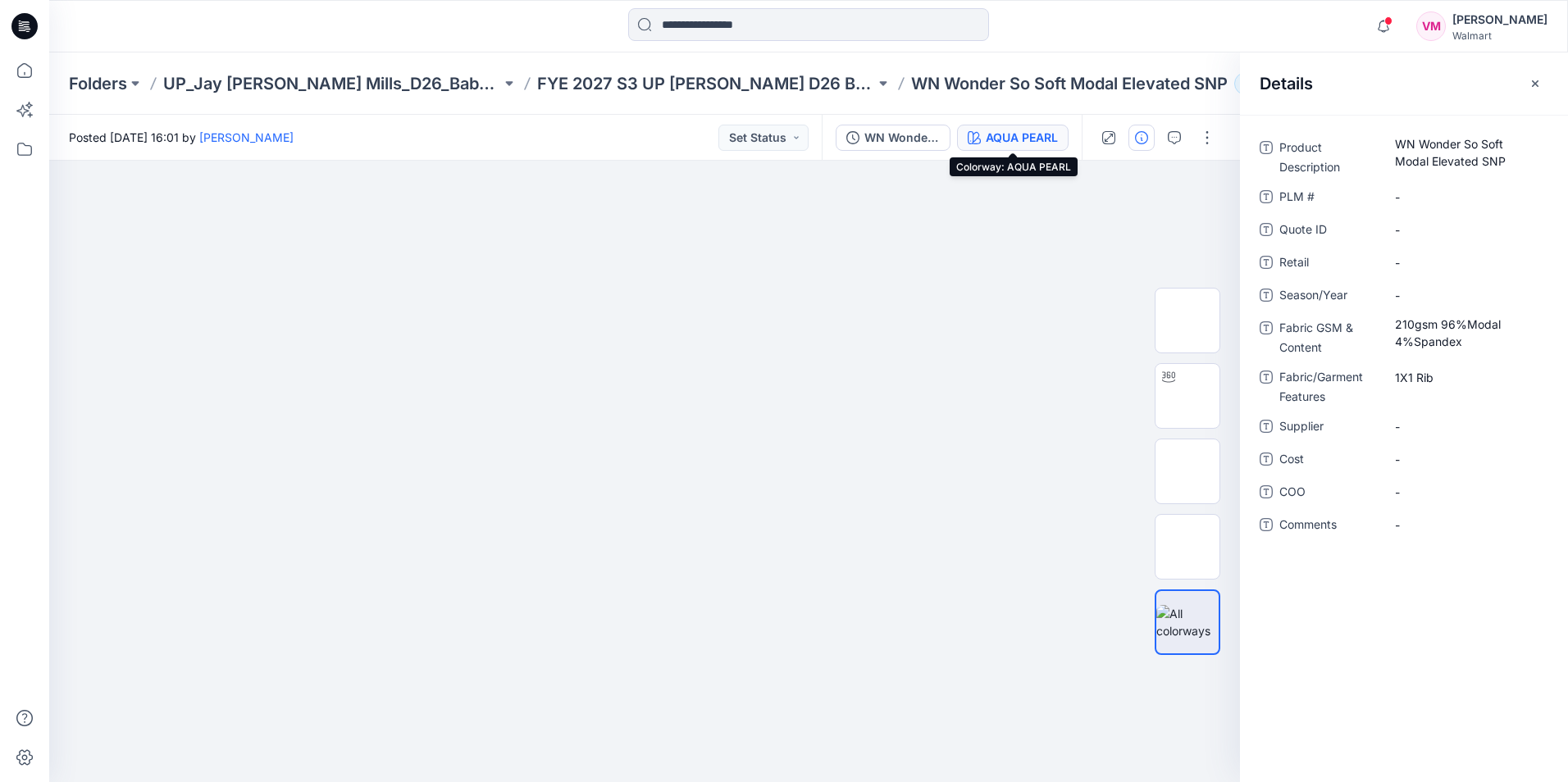
click at [1034, 142] on div "AQUA PEARL" at bounding box center [1021, 138] width 72 height 18
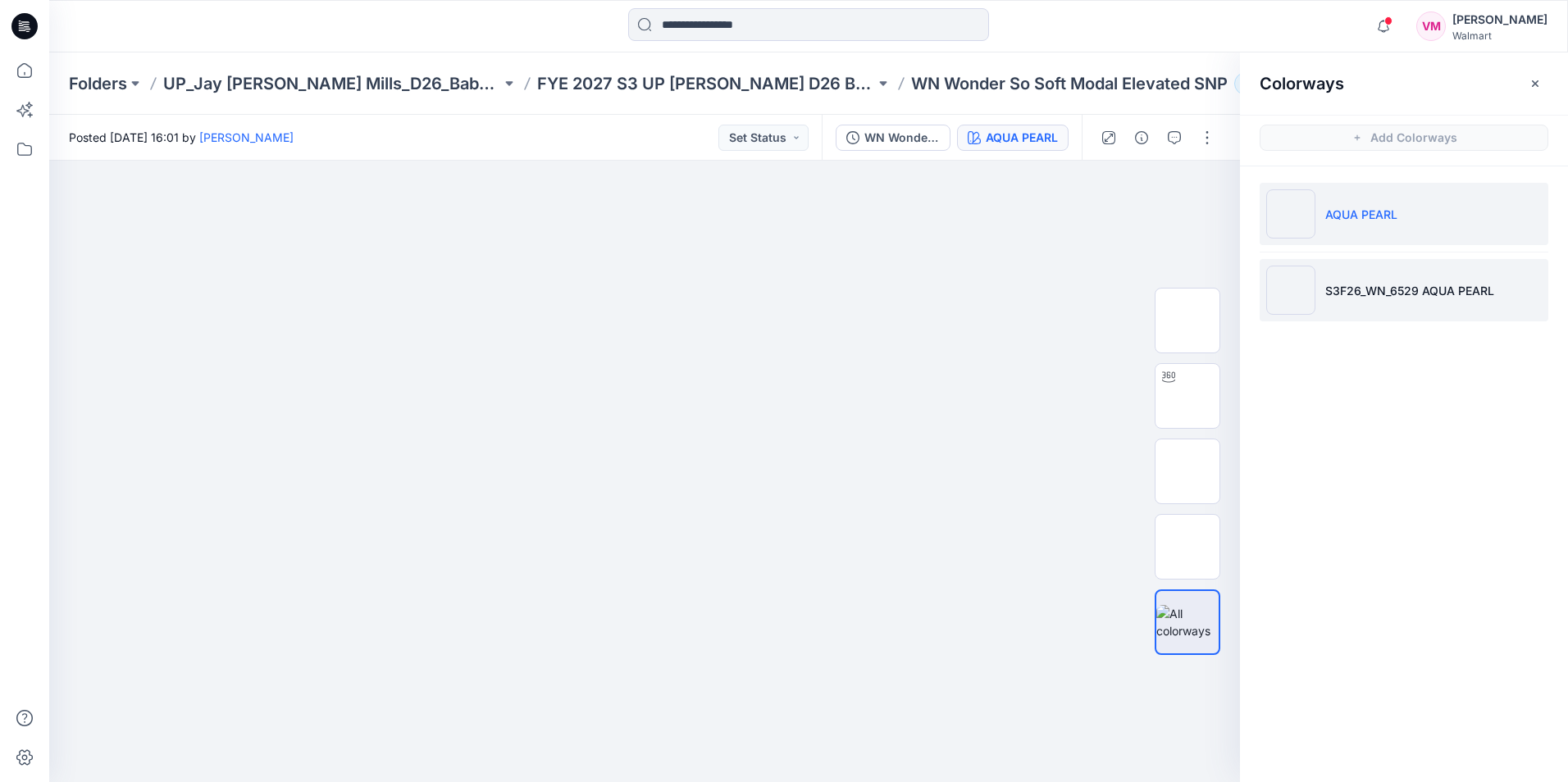
click at [1369, 297] on p "S3F26_WN_6529 AQUA PEARL" at bounding box center [1408, 290] width 169 height 17
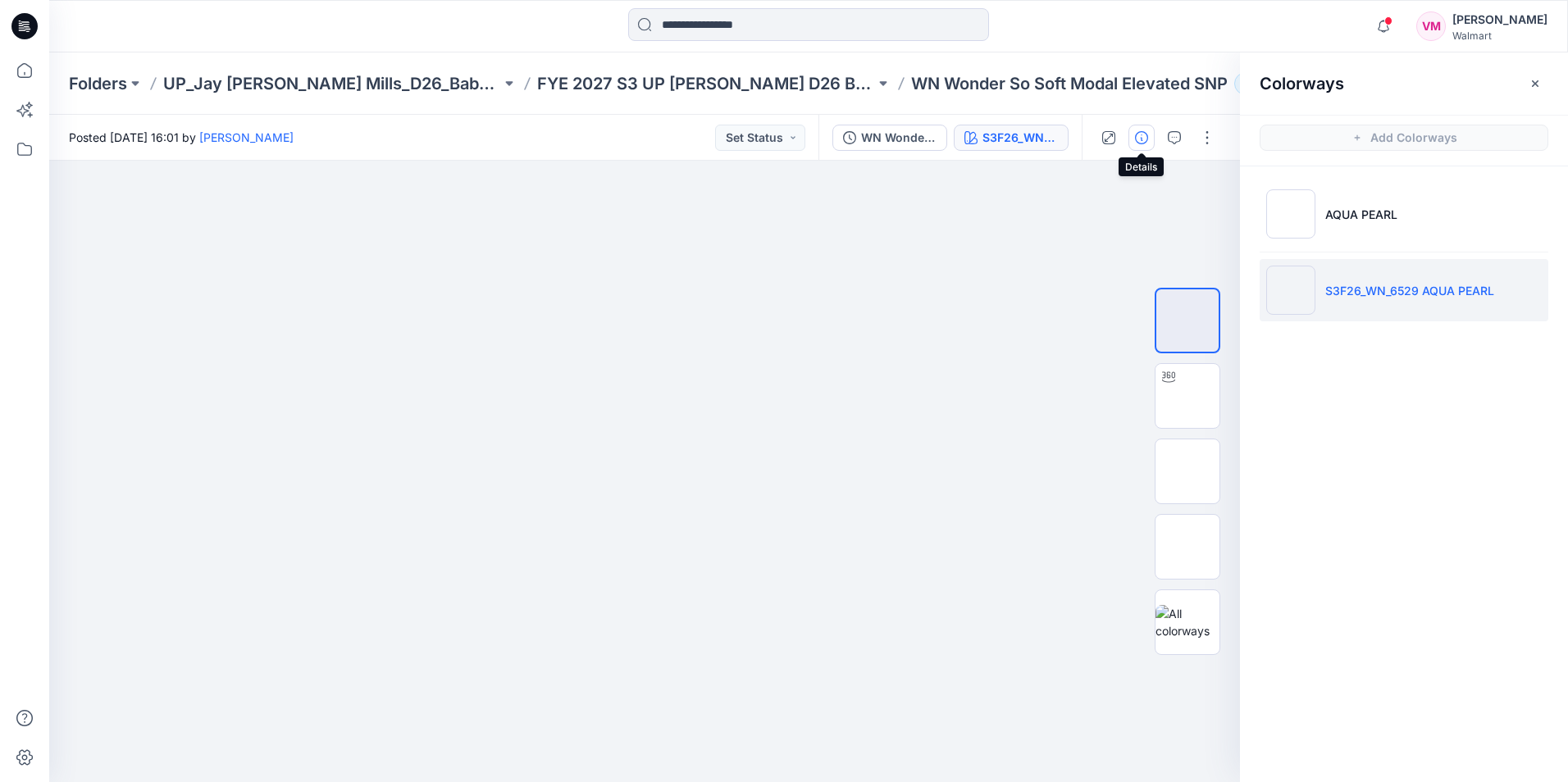
click at [1140, 141] on icon "button" at bounding box center [1141, 138] width 13 height 13
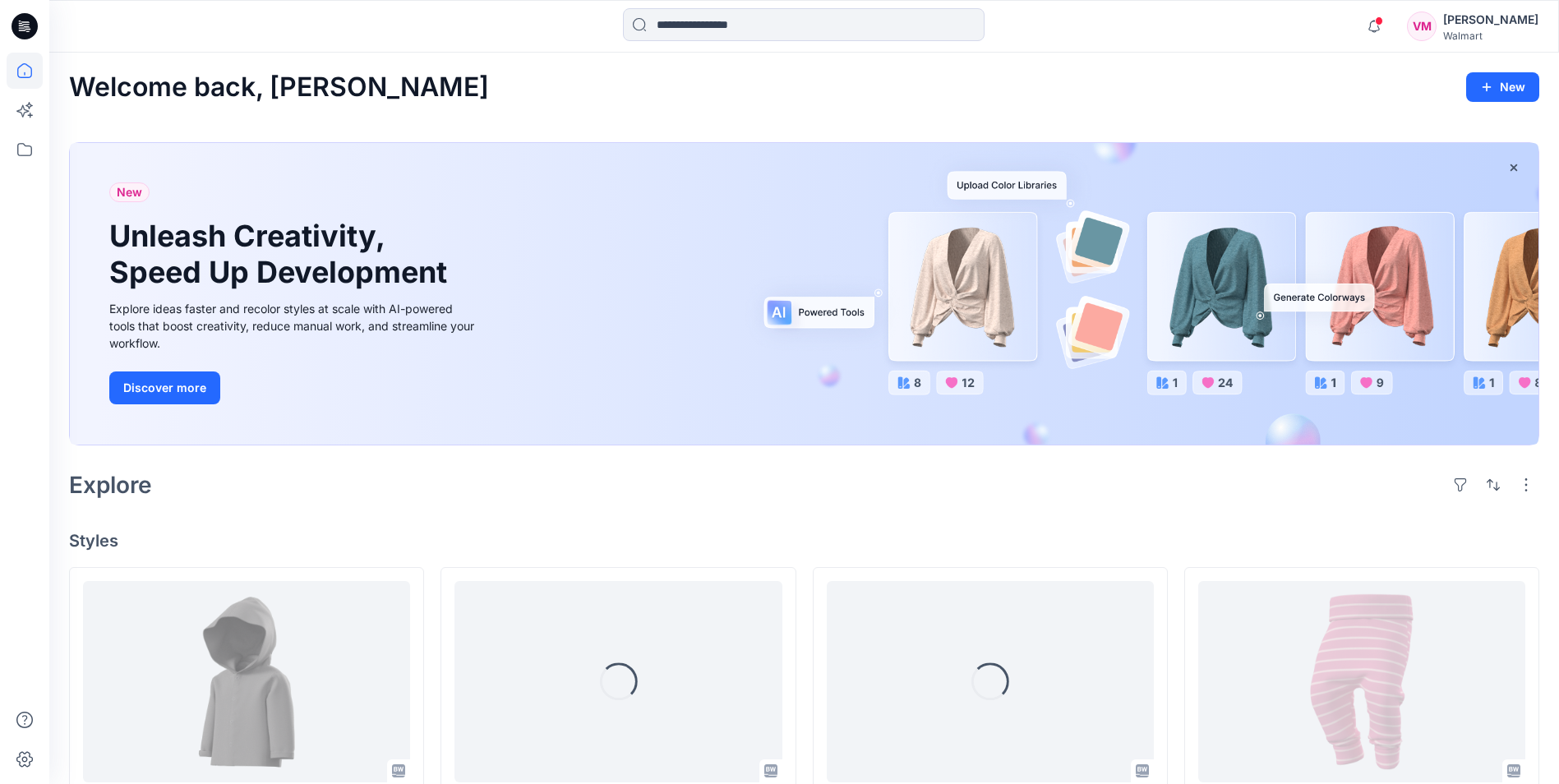
scroll to position [82, 0]
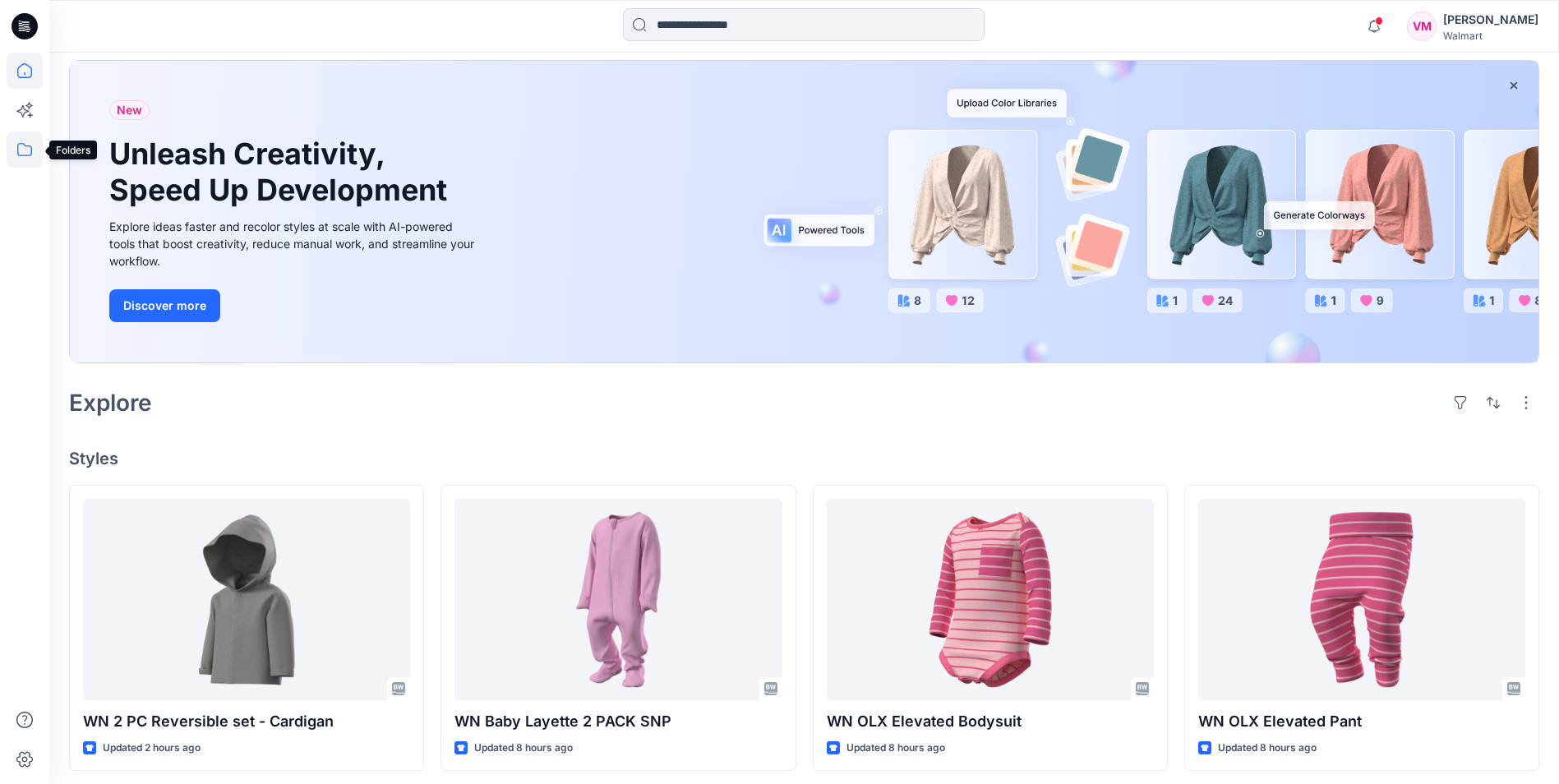
click at [24, 146] on icon at bounding box center [25, 150] width 36 height 36
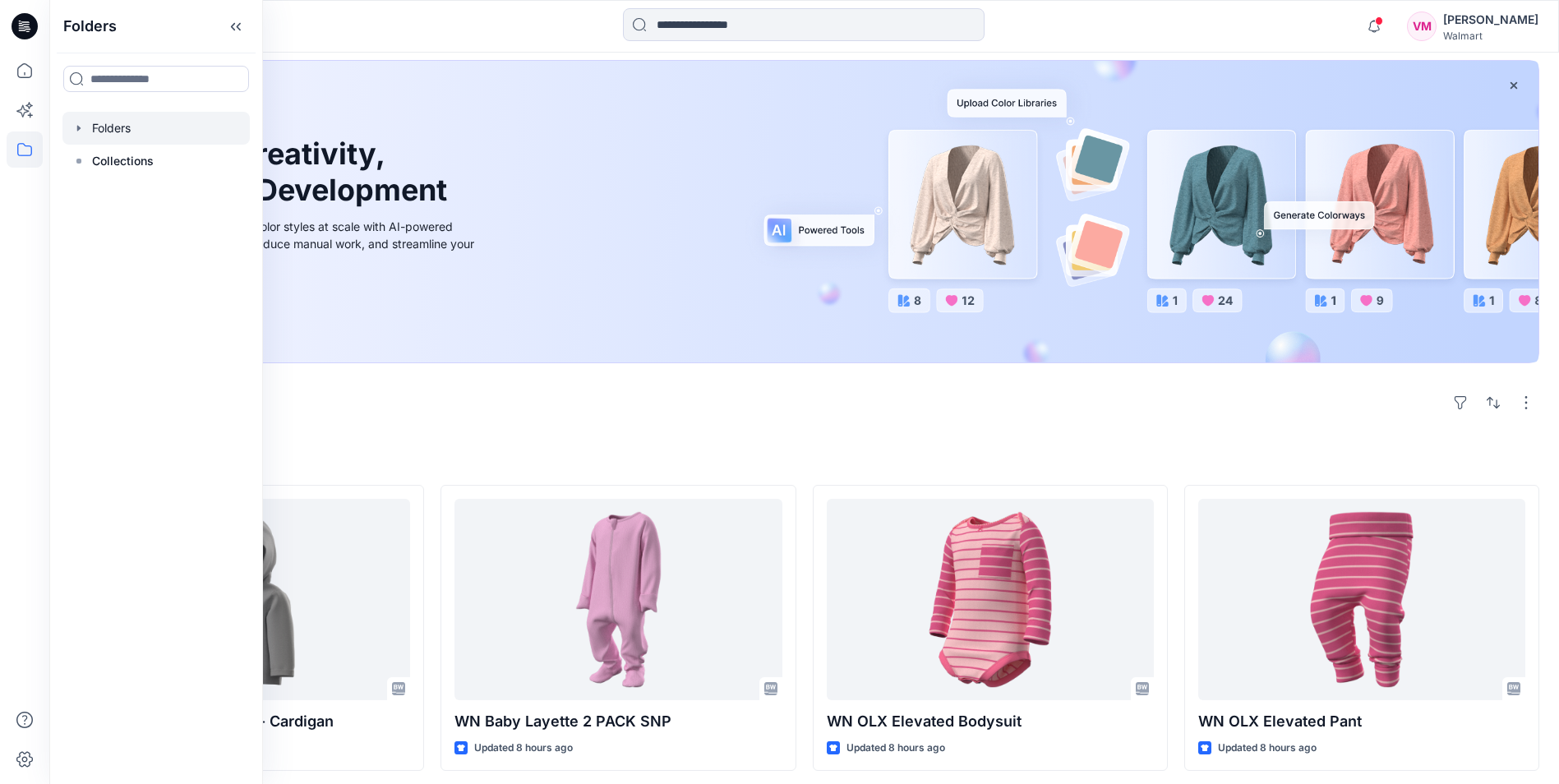
click at [144, 124] on div at bounding box center [155, 128] width 187 height 33
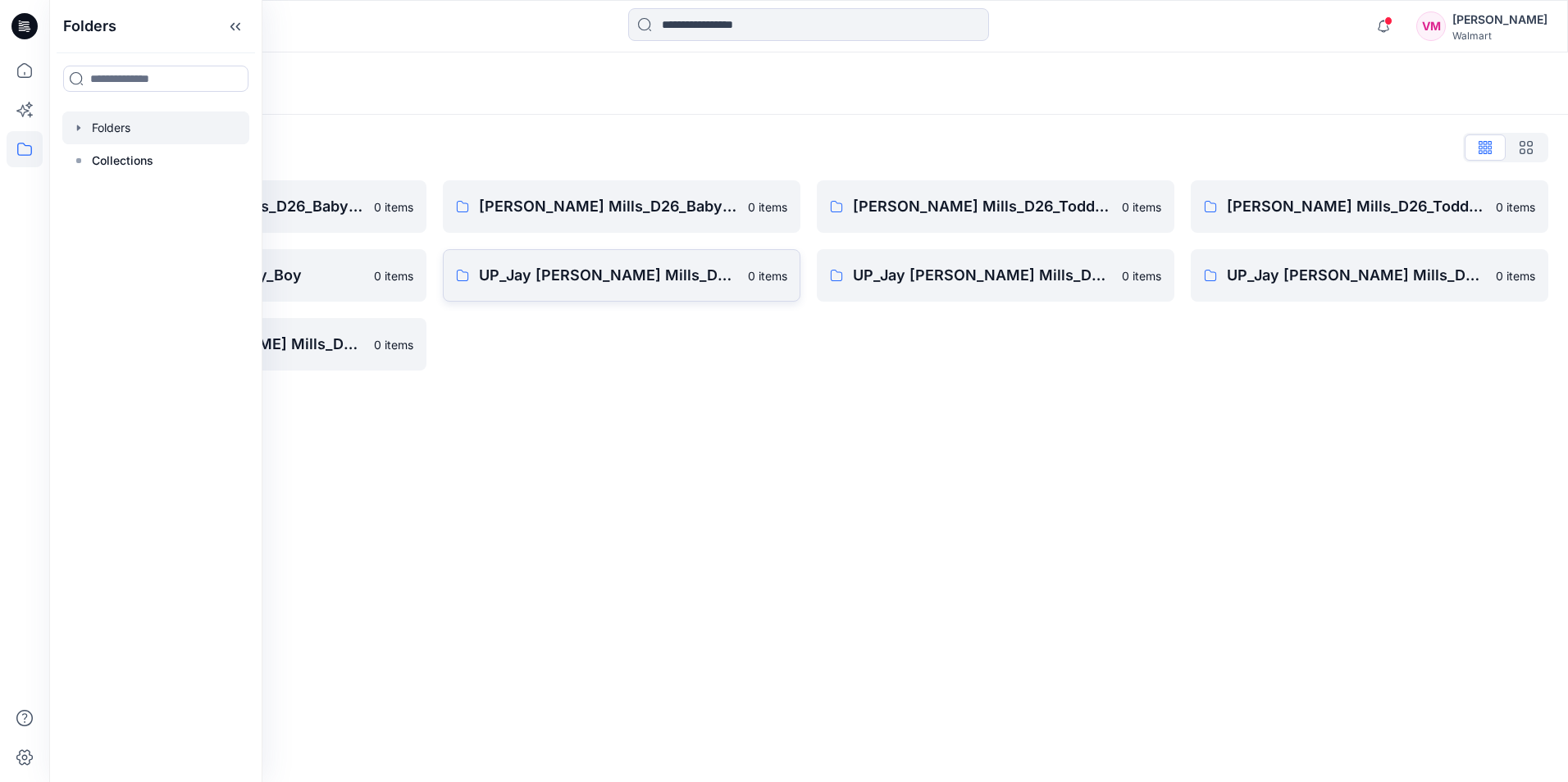
click at [548, 266] on p "UP_Jay Jay Mills_D26_Baby Boy" at bounding box center [608, 275] width 259 height 23
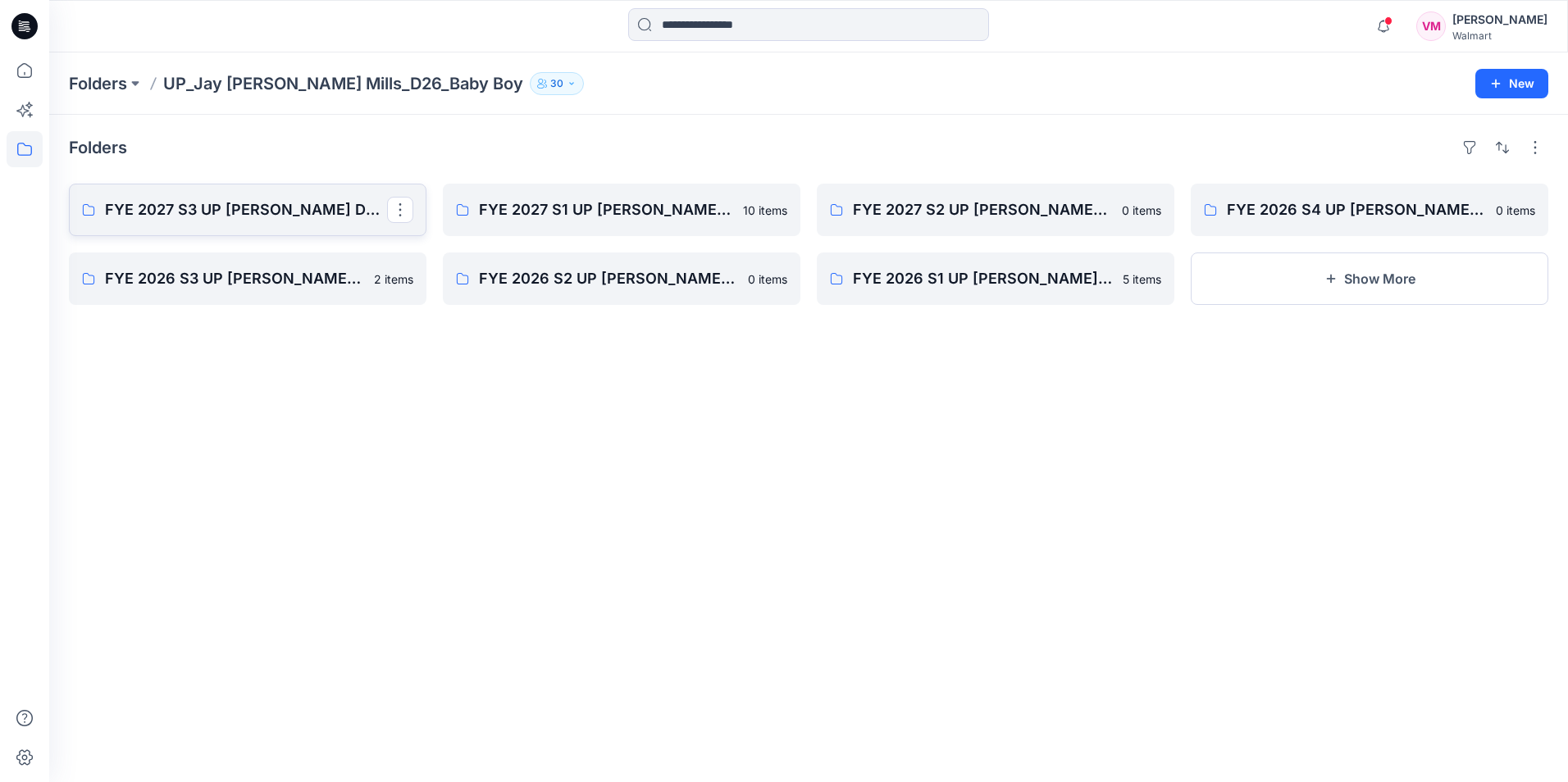
click at [280, 214] on p "FYE 2027 S3 UP Jay Jay Mills D26 Baby Boy" at bounding box center [245, 209] width 282 height 23
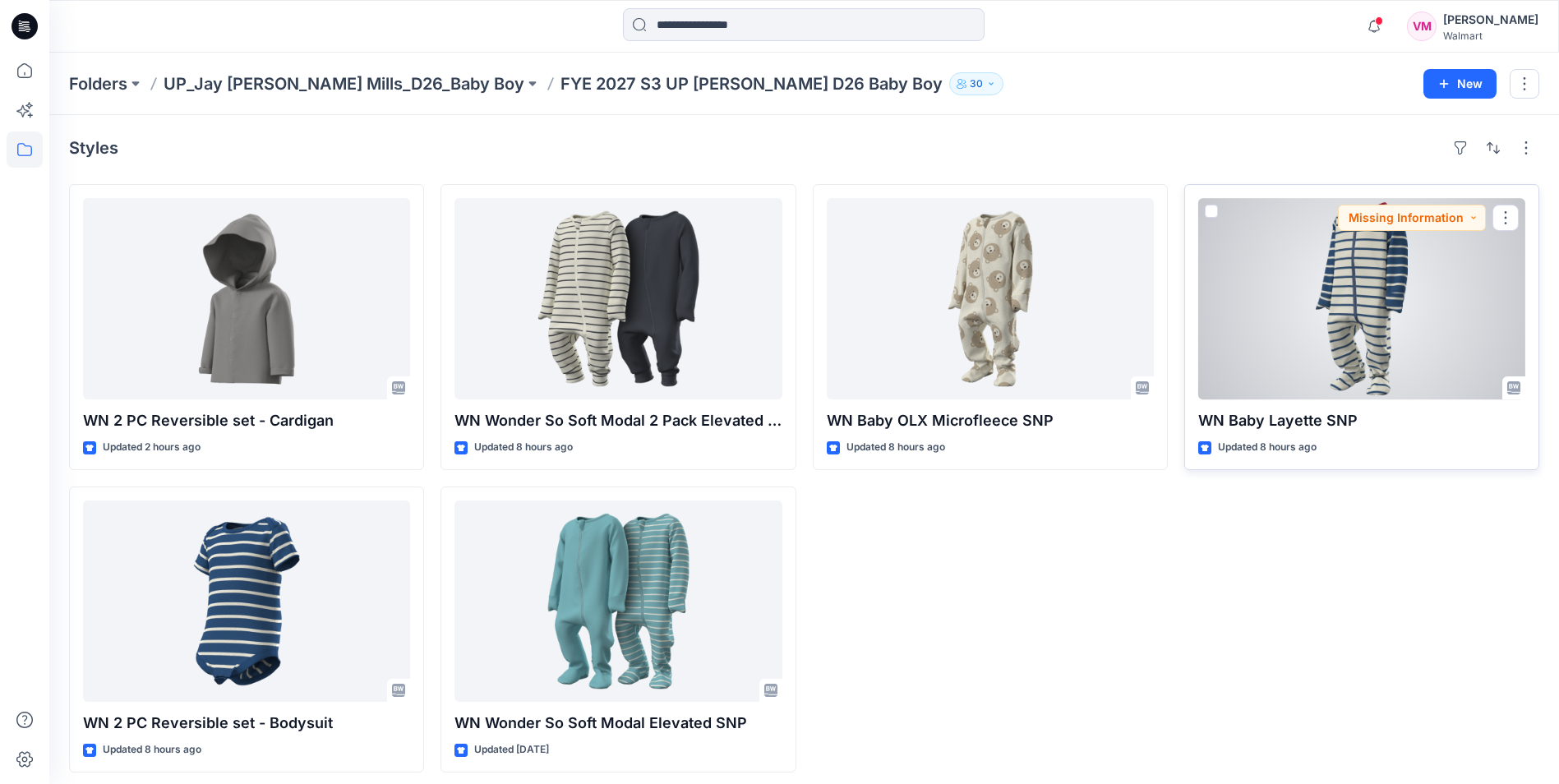
click at [1438, 334] on div at bounding box center [1362, 298] width 327 height 201
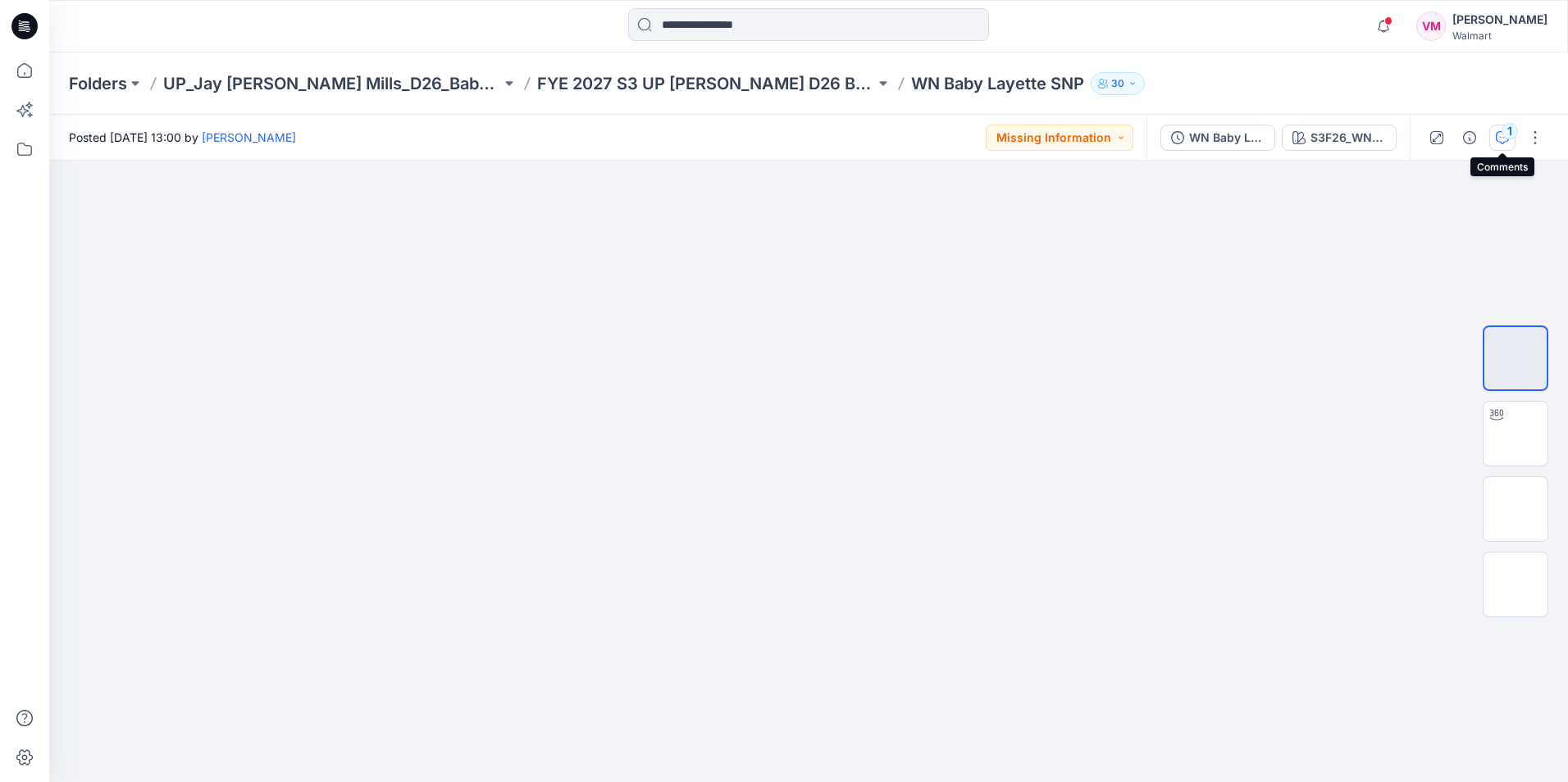
click at [1503, 145] on button "1" at bounding box center [1502, 138] width 26 height 26
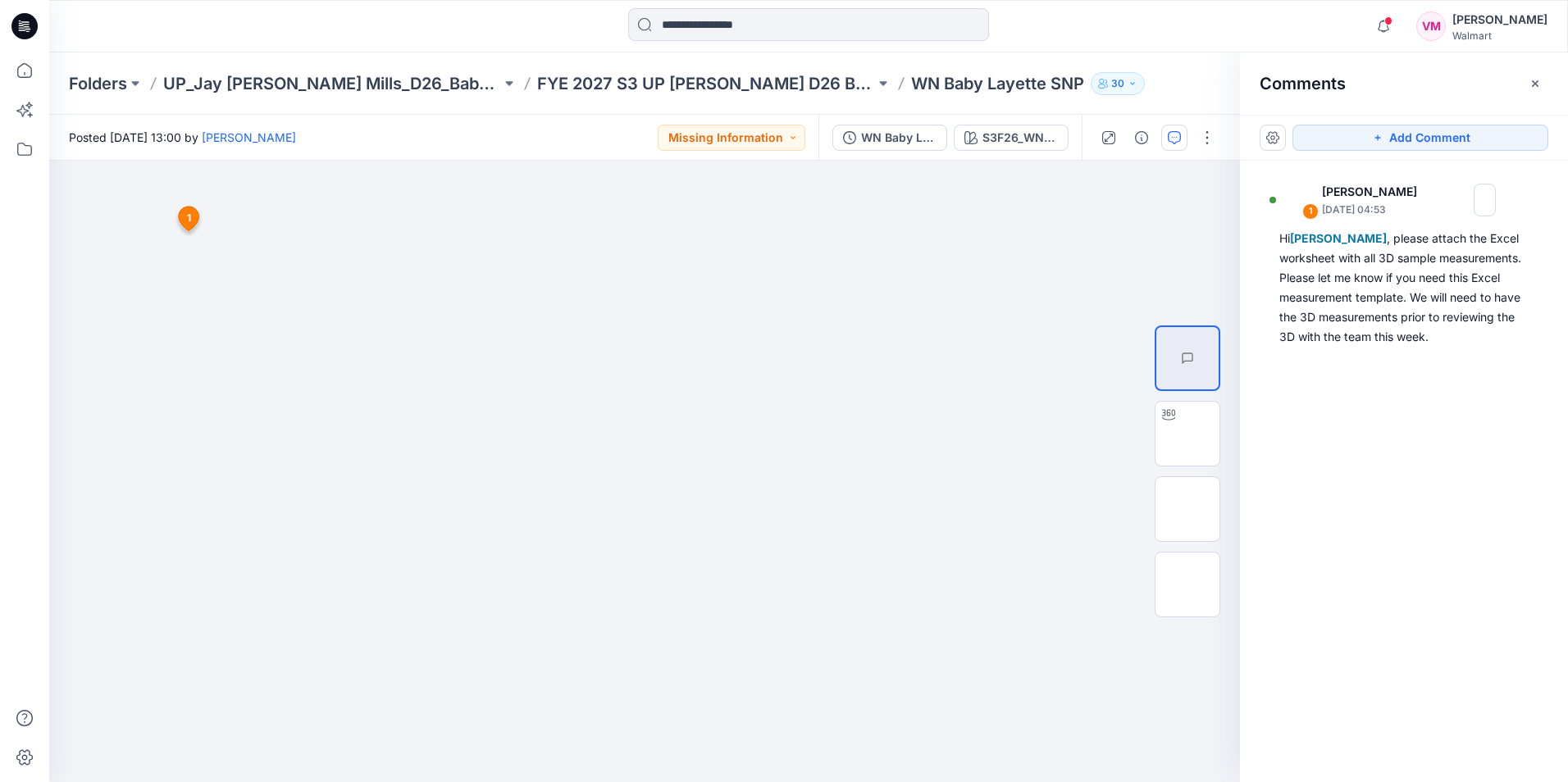
click at [1503, 145] on button "Add Comment" at bounding box center [1420, 138] width 255 height 26
click at [1537, 90] on button "button" at bounding box center [1535, 84] width 26 height 26
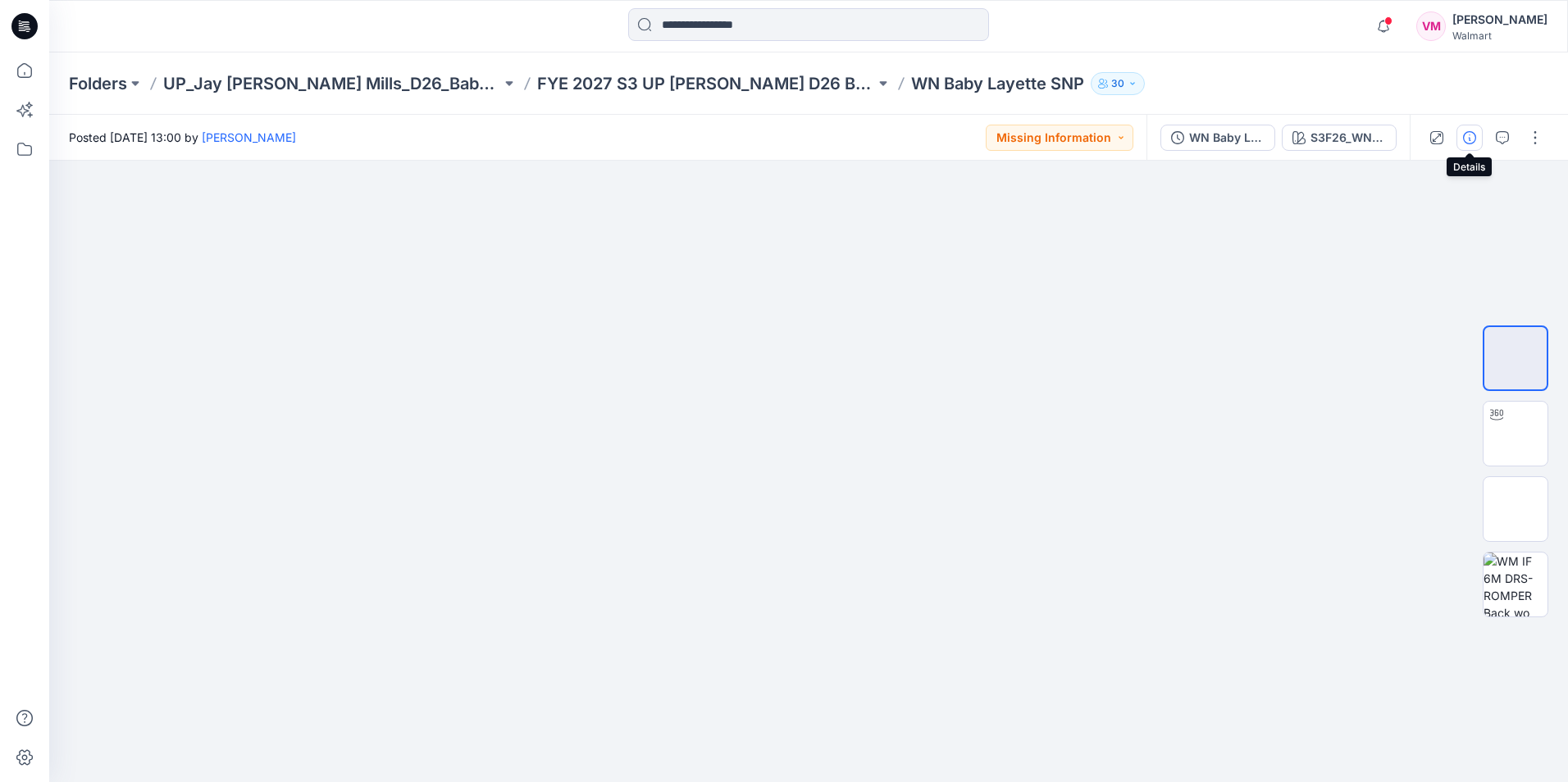
click at [1466, 136] on icon "button" at bounding box center [1469, 138] width 13 height 13
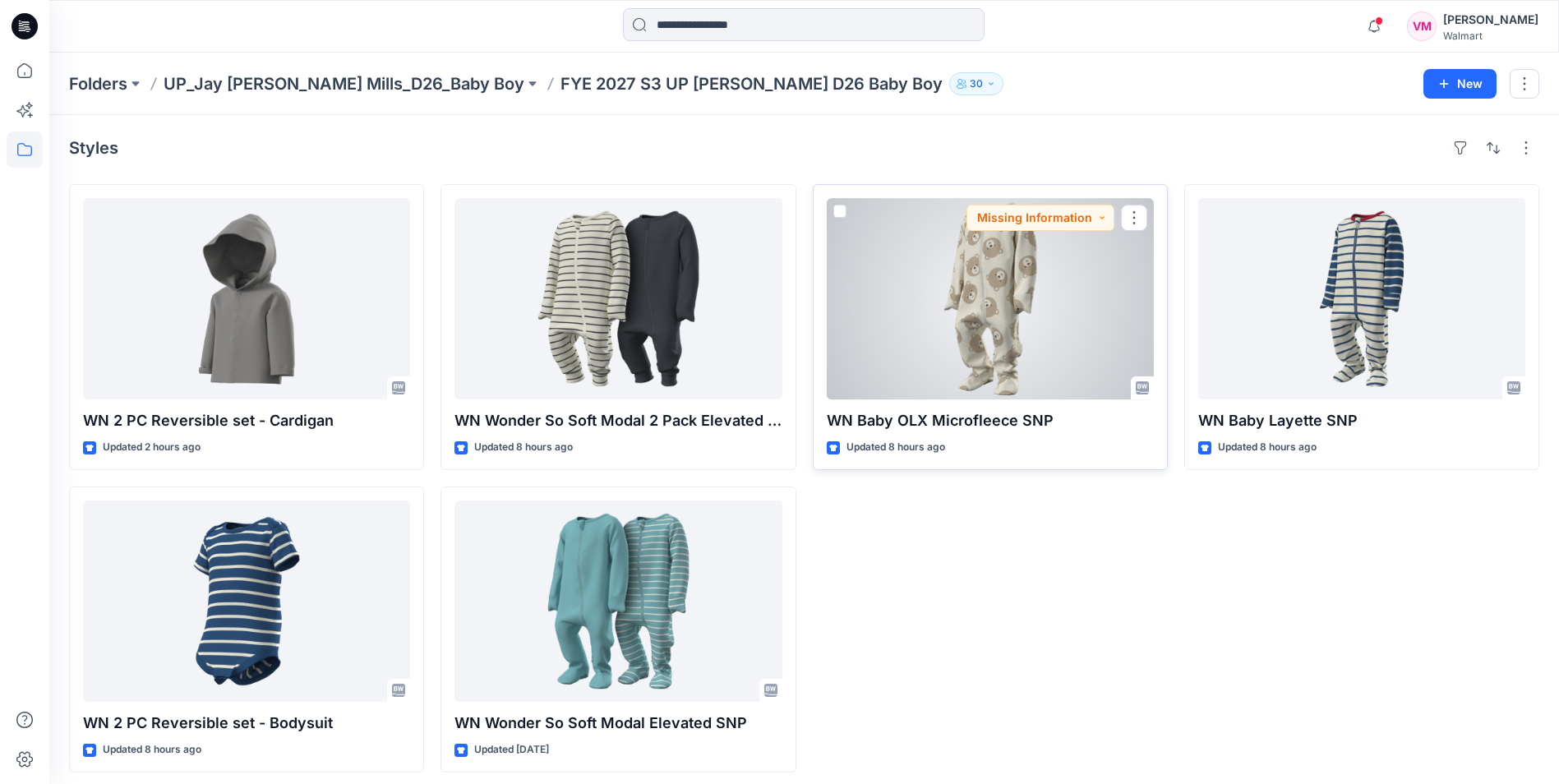
click at [1039, 317] on div at bounding box center [990, 298] width 327 height 201
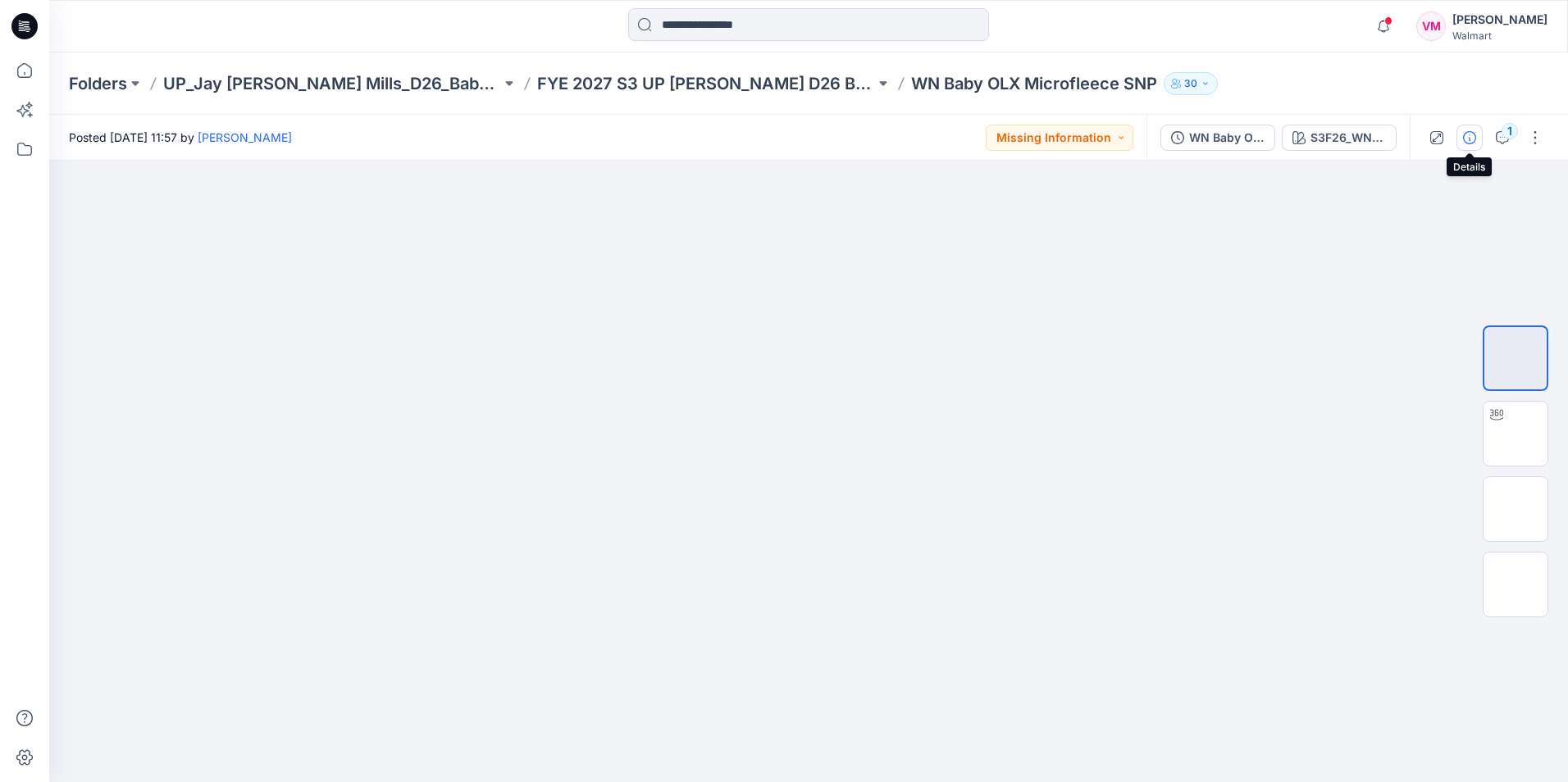
click at [1466, 134] on icon "button" at bounding box center [1469, 138] width 13 height 13
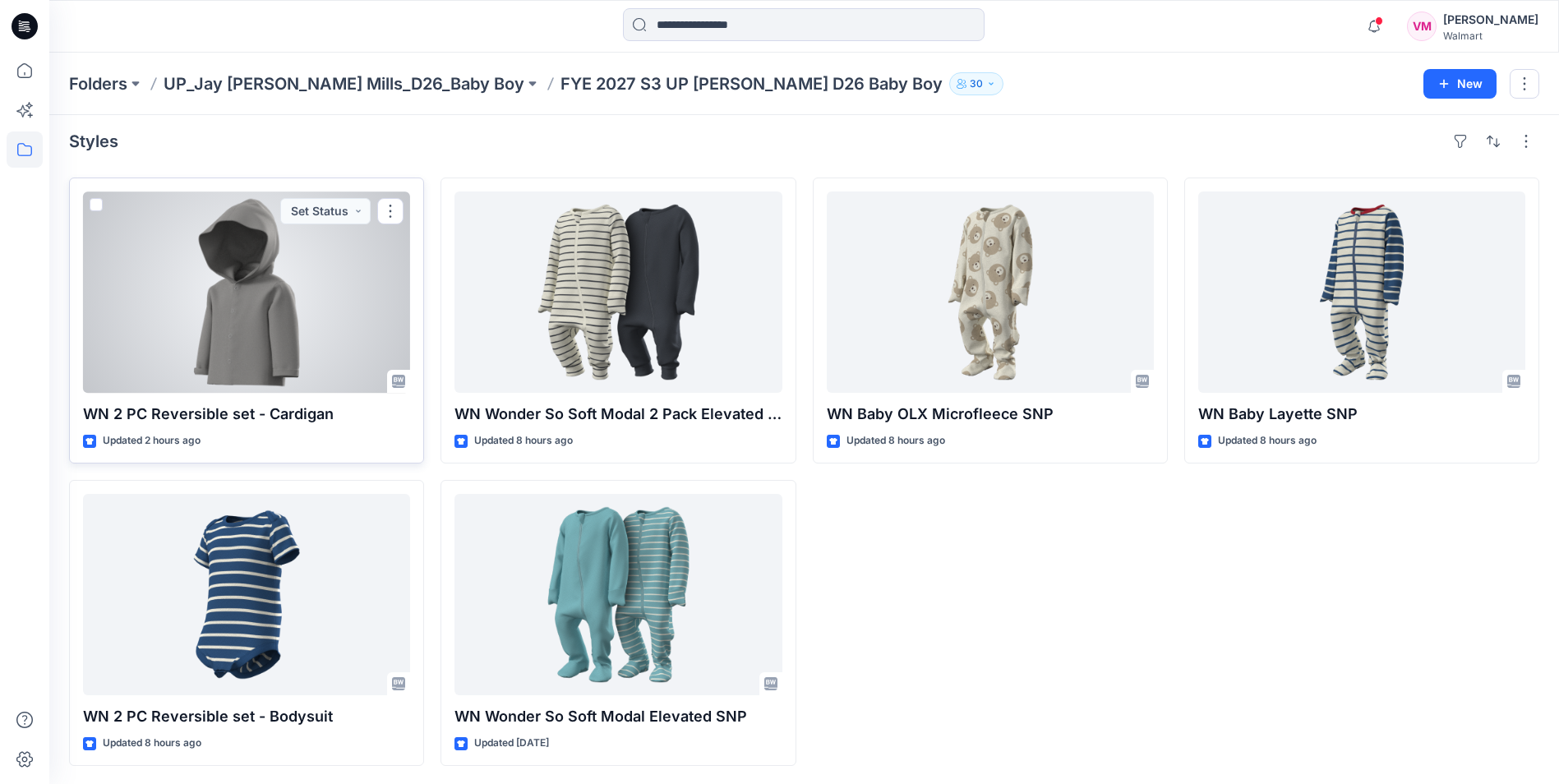
scroll to position [8, 0]
